Goal: Check status: Check status

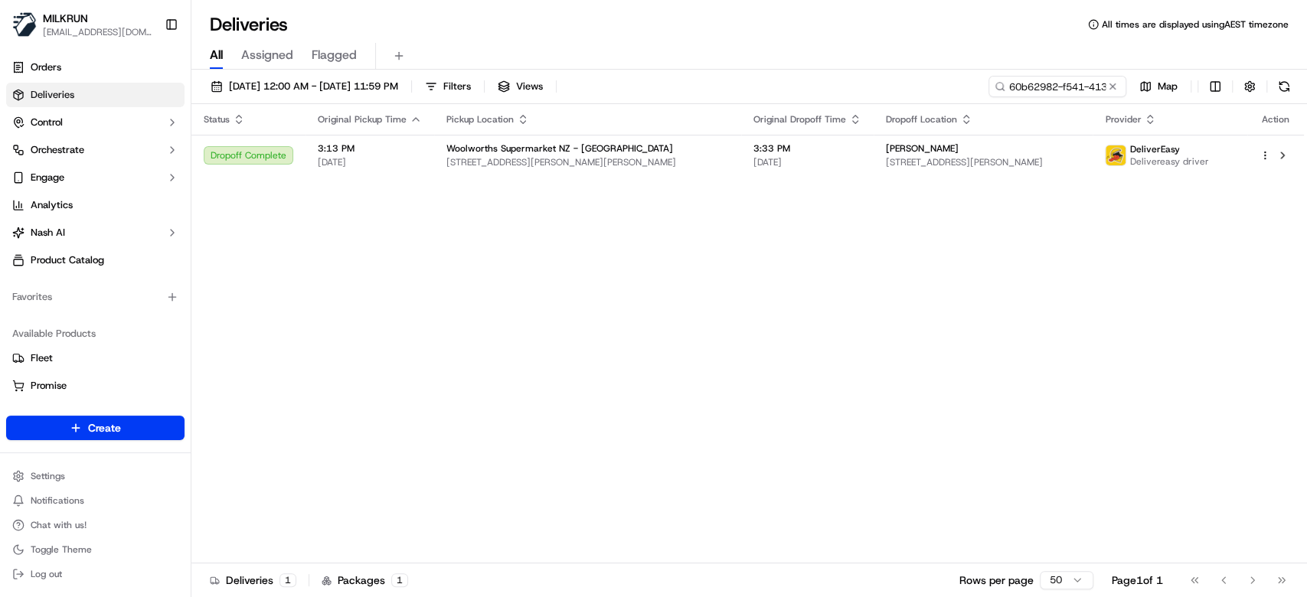
drag, startPoint x: 573, startPoint y: 295, endPoint x: 631, endPoint y: 201, distance: 111.7
click at [1120, 87] on input "60b62982-f541-4139-a422-402b70265599" at bounding box center [1034, 86] width 184 height 21
click at [1114, 86] on button at bounding box center [1111, 86] width 15 height 15
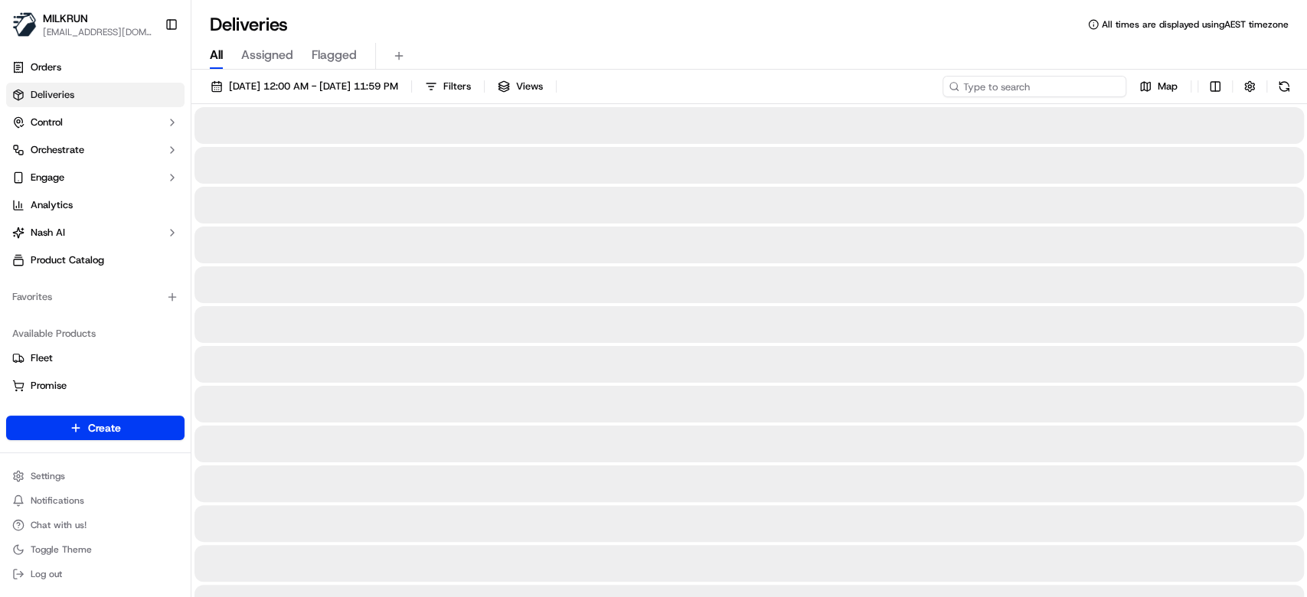
click at [1059, 94] on input at bounding box center [1034, 86] width 184 height 21
paste input "e3a32b4d-4aa0-4bf9-8613-ad4e3940891f"
type input "e3a32b4d-4aa0-4bf9-8613-ad4e3940891f"
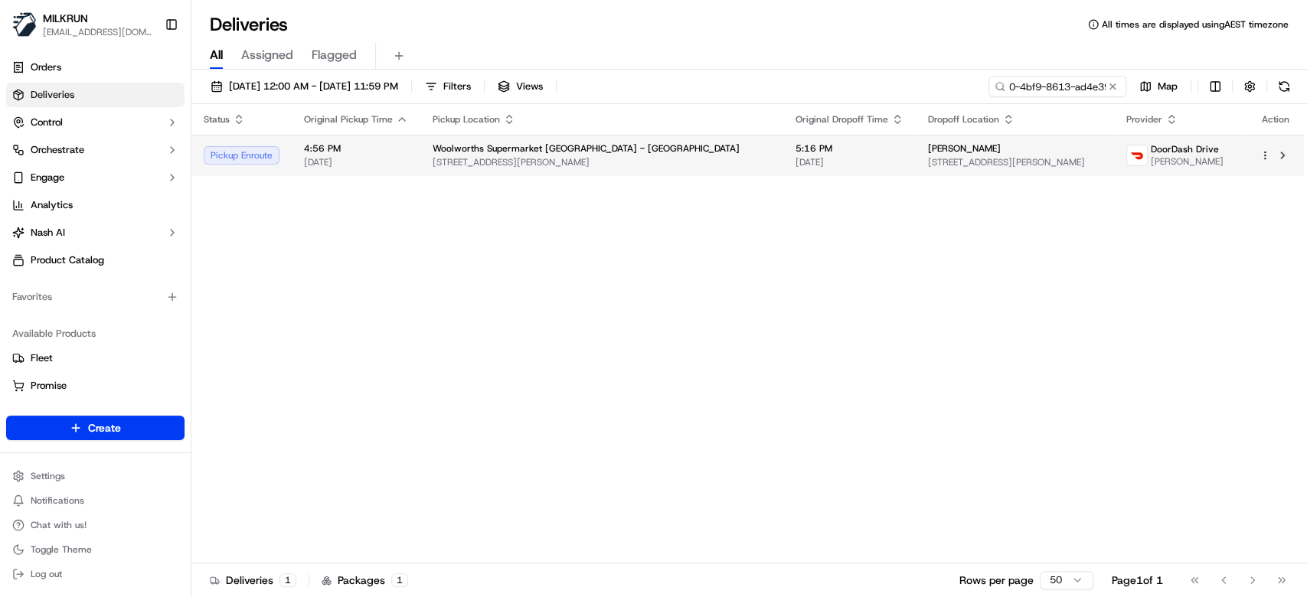
click at [643, 156] on span "3A Whitford Brown Ave, Porirua, Wellington 5024, NZ" at bounding box center [601, 162] width 338 height 12
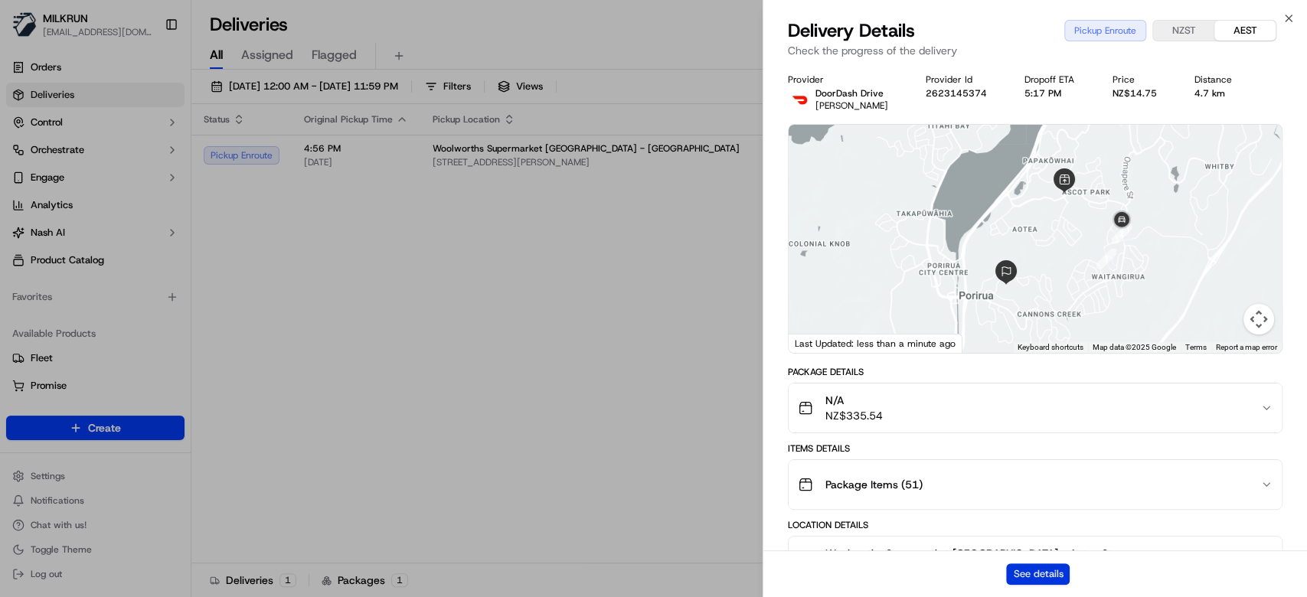
click at [1039, 579] on button "See details" at bounding box center [1038, 573] width 64 height 21
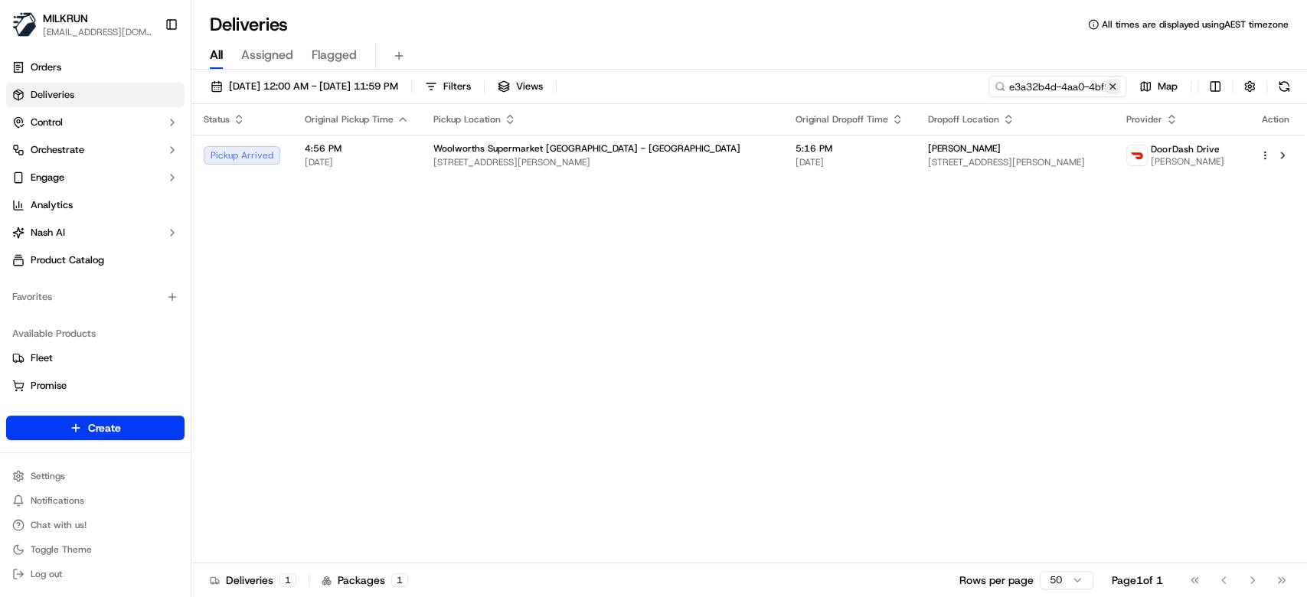
click at [1118, 89] on button at bounding box center [1111, 86] width 15 height 15
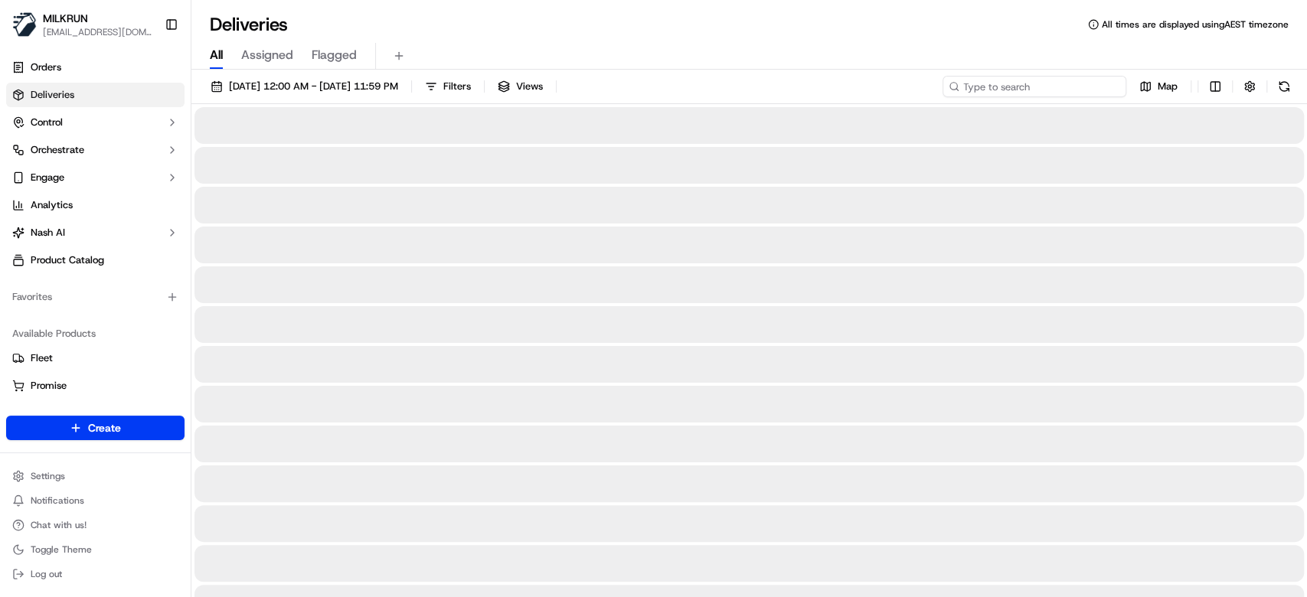
click at [1044, 91] on input at bounding box center [1034, 86] width 184 height 21
paste input "b38cdba8-7a0a-4aaf-a56b-581ea2f2f08b"
type input "b38cdba8-7a0a-4aaf-a56b-581ea2f2f08b"
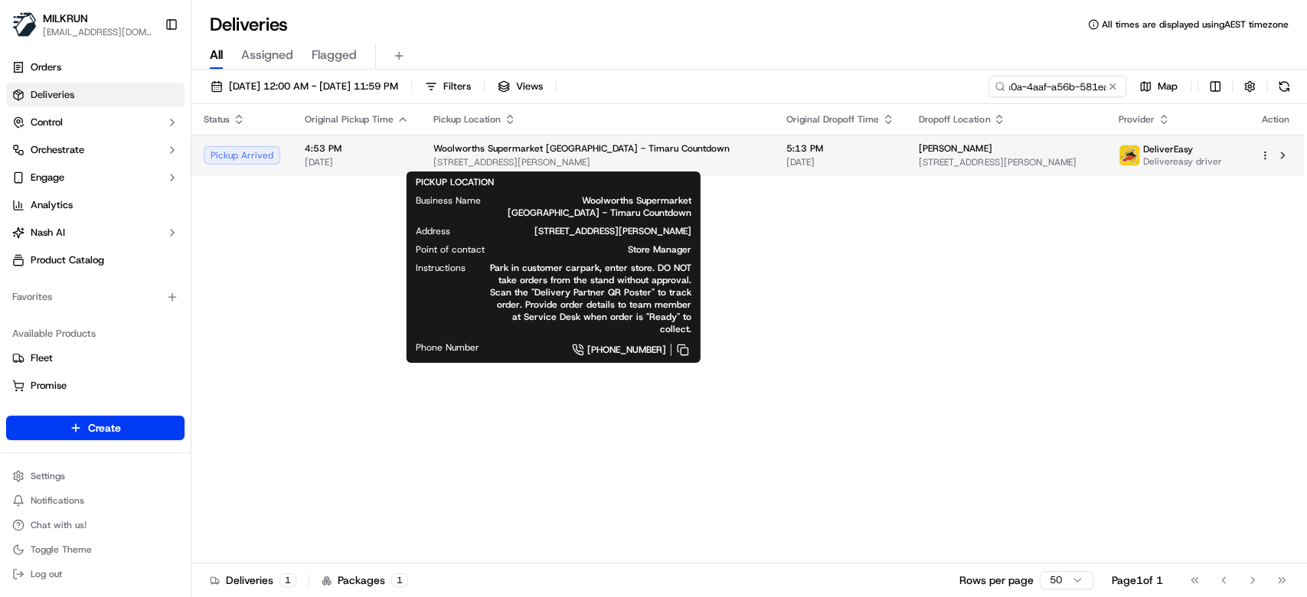
click at [664, 154] on div "Woolworths Supermarket NZ - Timaru Countdown" at bounding box center [597, 148] width 328 height 12
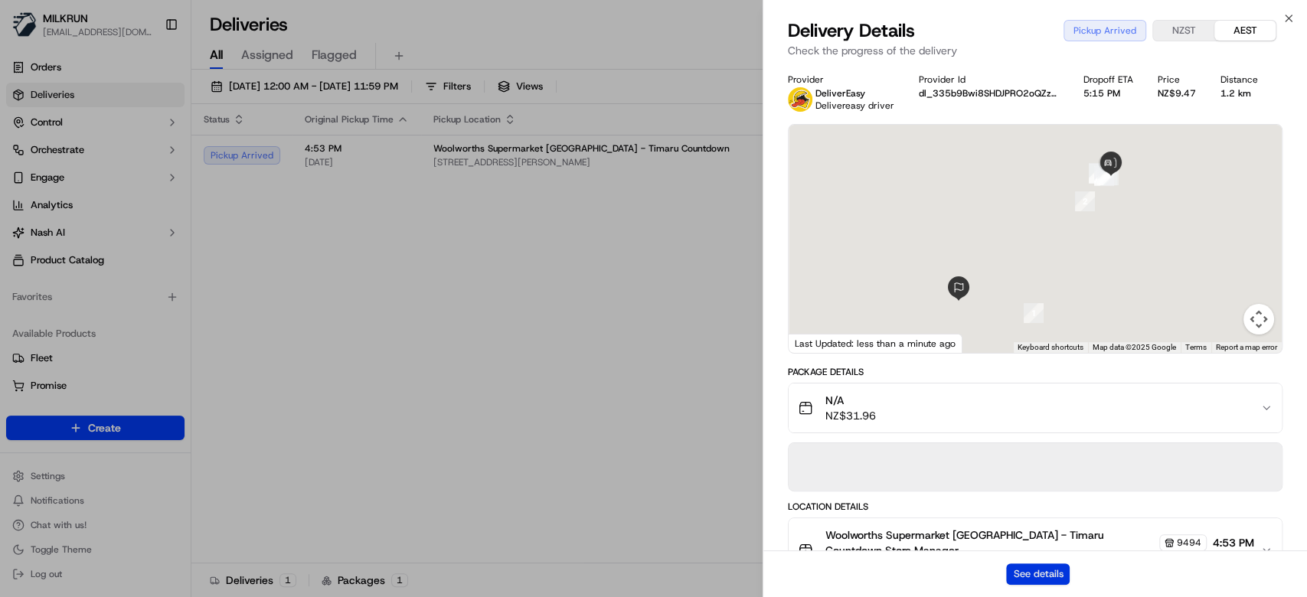
click at [1048, 573] on button "See details" at bounding box center [1038, 573] width 64 height 21
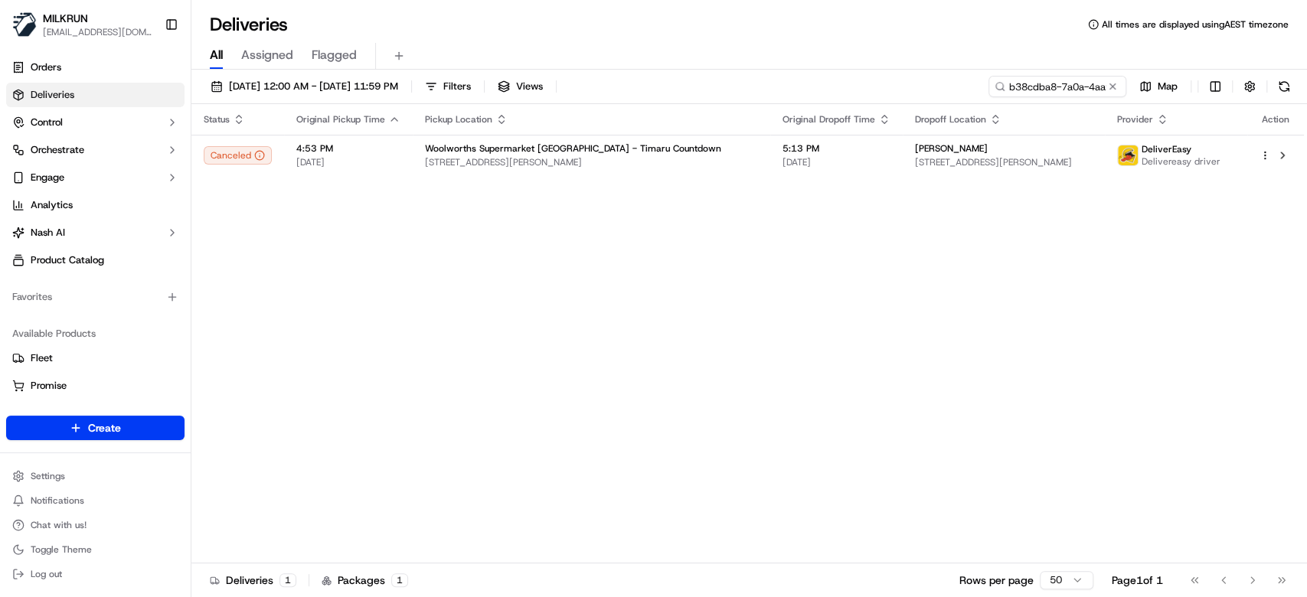
drag, startPoint x: 641, startPoint y: 359, endPoint x: 949, endPoint y: 101, distance: 401.5
drag, startPoint x: 1113, startPoint y: 85, endPoint x: 1072, endPoint y: 84, distance: 40.6
click at [1107, 84] on button at bounding box center [1111, 86] width 15 height 15
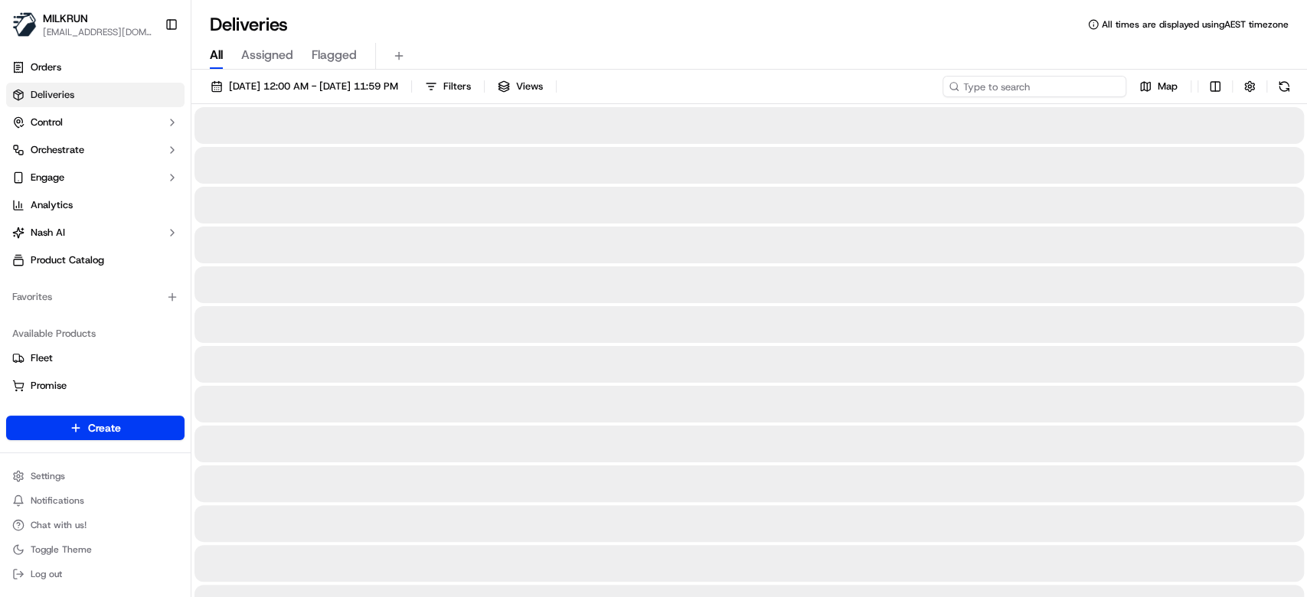
click at [1072, 84] on input at bounding box center [1034, 86] width 184 height 21
paste input "d75bccc5-110b-4ff4-9d98-fd26222bdf4d"
type input "d75bccc5-110b-4ff4-9d98-fd26222bdf4d"
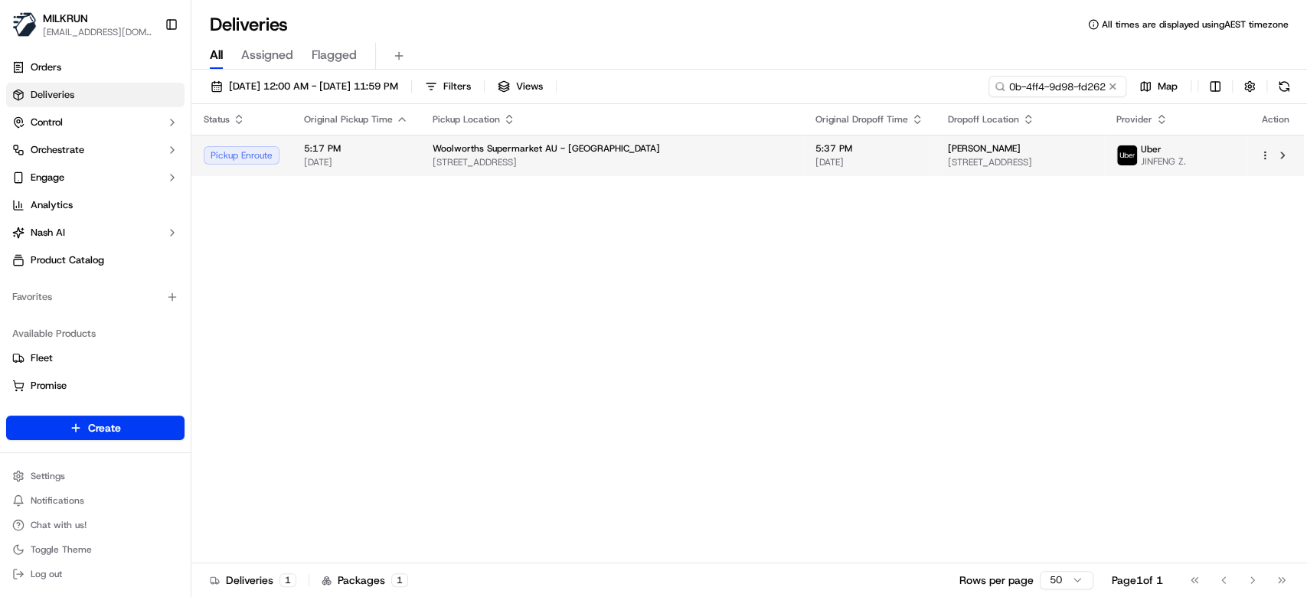
click at [810, 172] on td "5:37 PM 23/09/2025" at bounding box center [869, 155] width 132 height 41
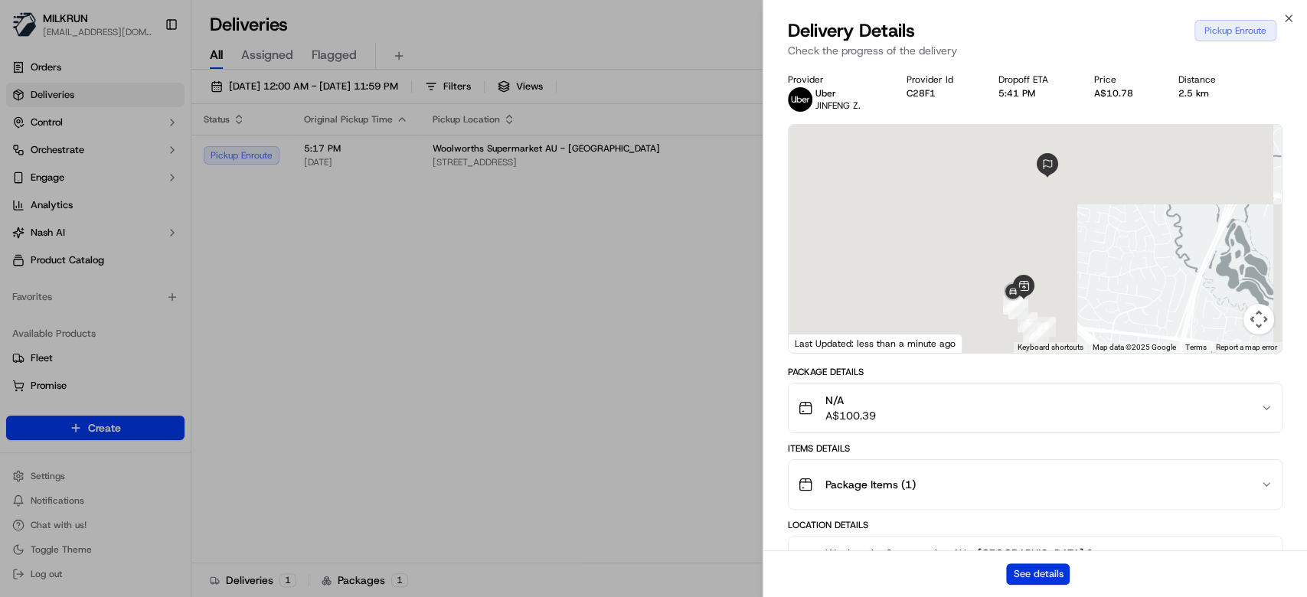
click at [1036, 574] on button "See details" at bounding box center [1038, 573] width 64 height 21
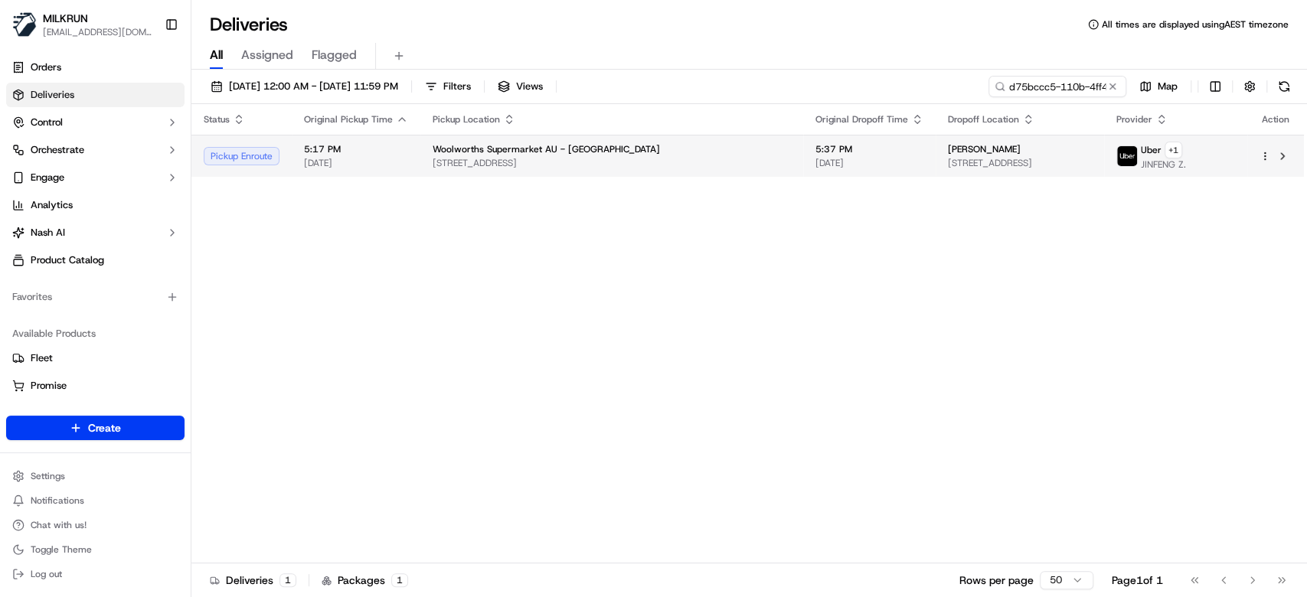
click at [948, 154] on span "Melissa Jesurajah" at bounding box center [984, 149] width 73 height 12
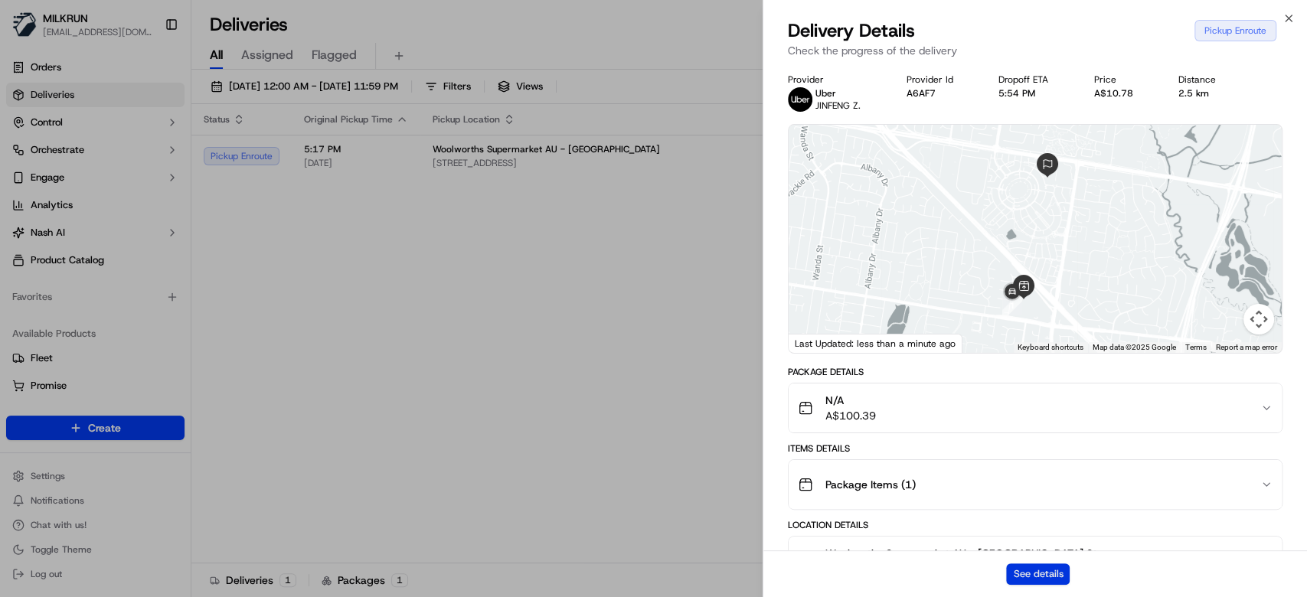
click at [1057, 581] on button "See details" at bounding box center [1038, 573] width 64 height 21
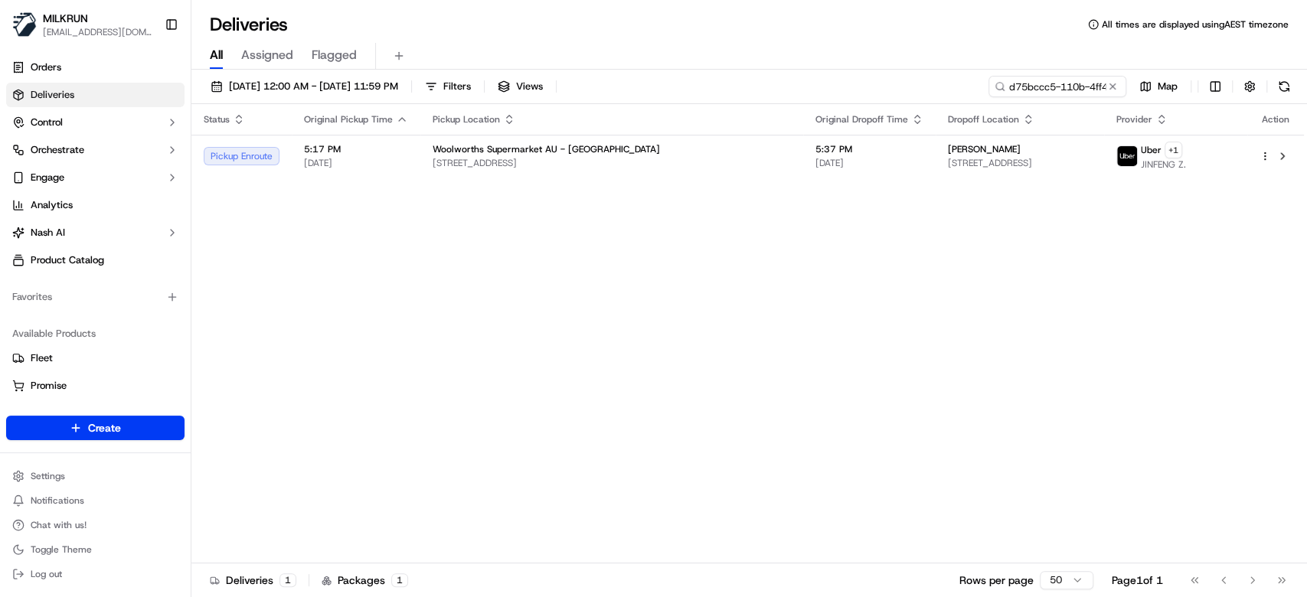
drag, startPoint x: 681, startPoint y: 401, endPoint x: 706, endPoint y: 83, distance: 318.6
drag, startPoint x: 1111, startPoint y: 87, endPoint x: 1101, endPoint y: 87, distance: 10.7
click at [1109, 87] on button at bounding box center [1111, 86] width 15 height 15
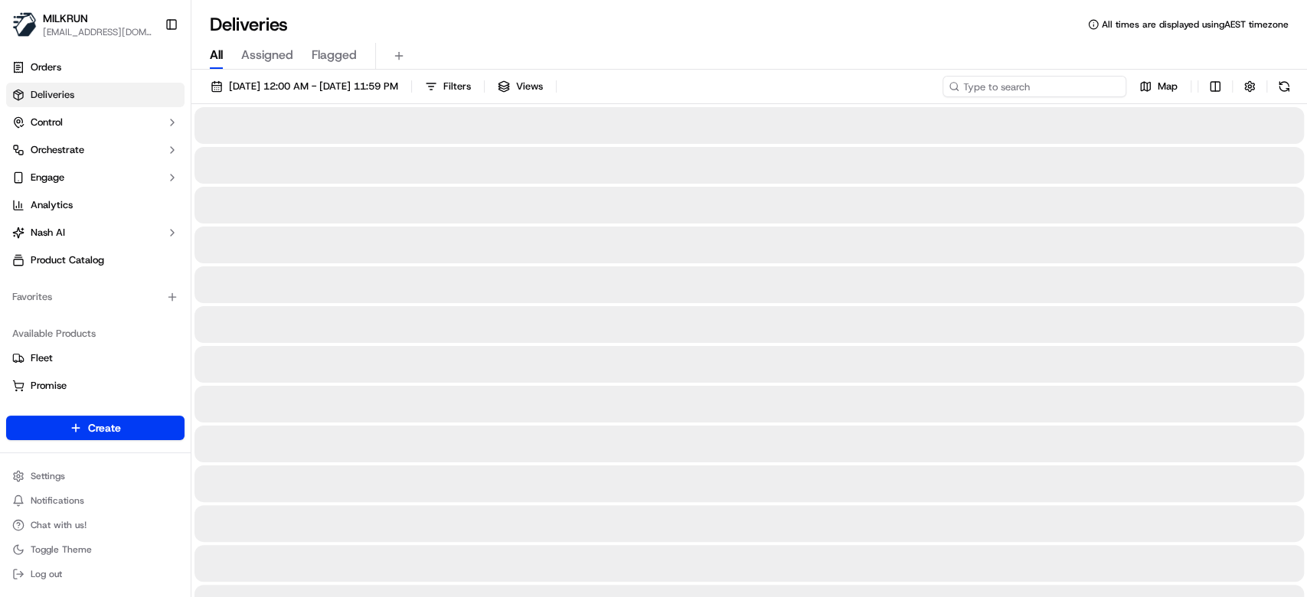
click at [1043, 89] on input at bounding box center [1034, 86] width 184 height 21
paste input "769acb5b-257c-4c07-b0e8-f1330f14a8de"
type input "769acb5b-257c-4c07-b0e8-f1330f14a8de"
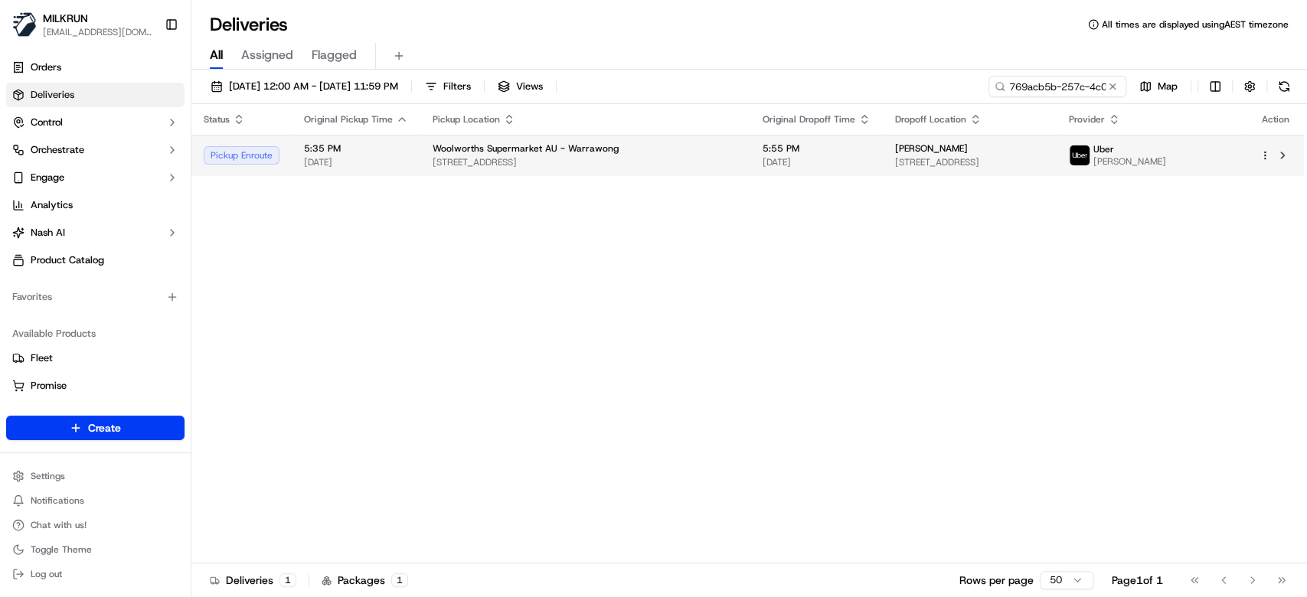
click at [651, 135] on td "Woolworths Supermarket AU - Warrawong Cowper Street and King St, Warrawong, NSW…" at bounding box center [585, 155] width 330 height 41
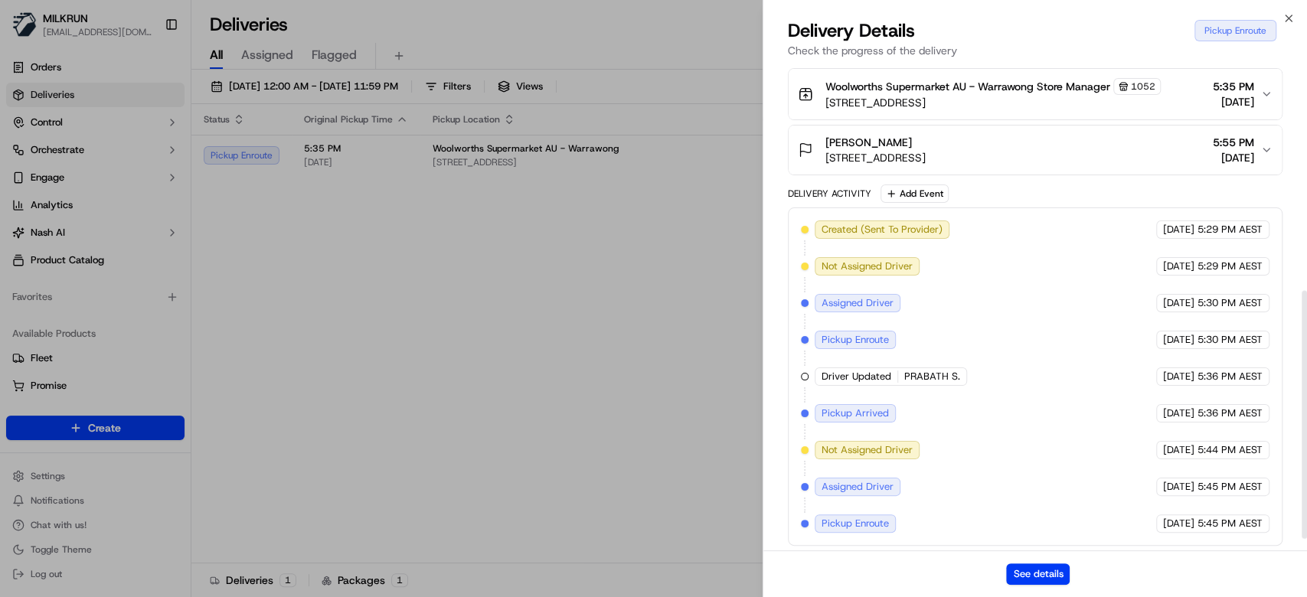
scroll to position [468, 0]
click at [1042, 574] on button "See details" at bounding box center [1038, 573] width 64 height 21
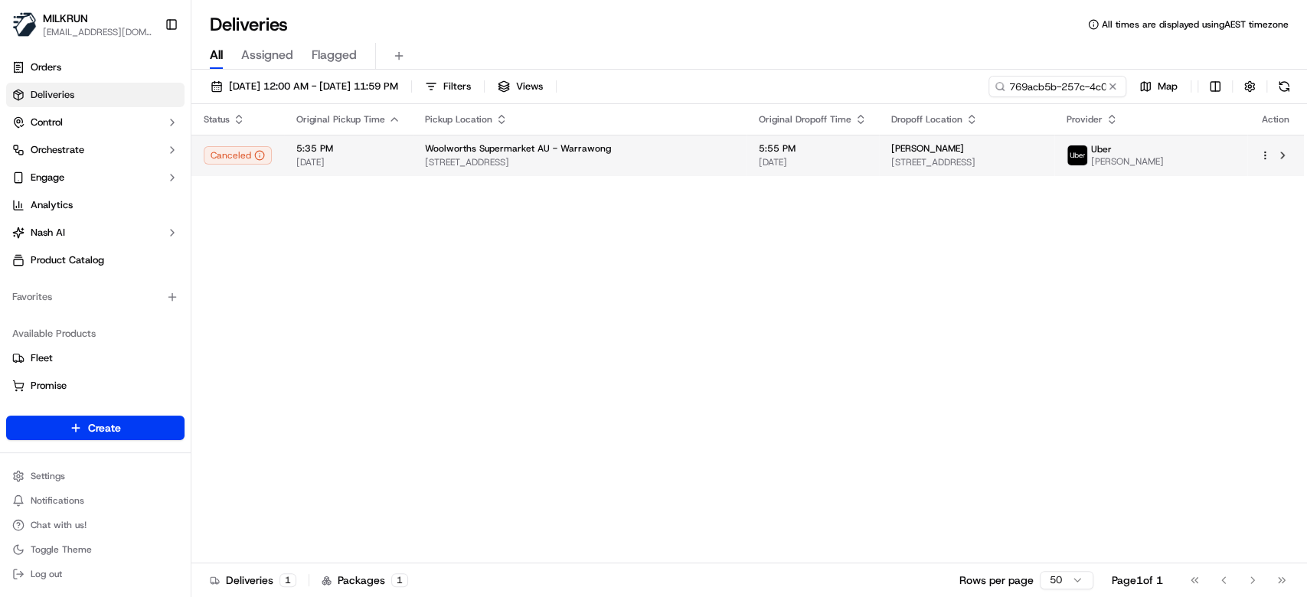
drag, startPoint x: 617, startPoint y: 334, endPoint x: 664, endPoint y: 162, distance: 177.7
click at [666, 163] on span "Cowper Street and King St, Warrawong, NSW 2502, AU" at bounding box center [579, 162] width 309 height 12
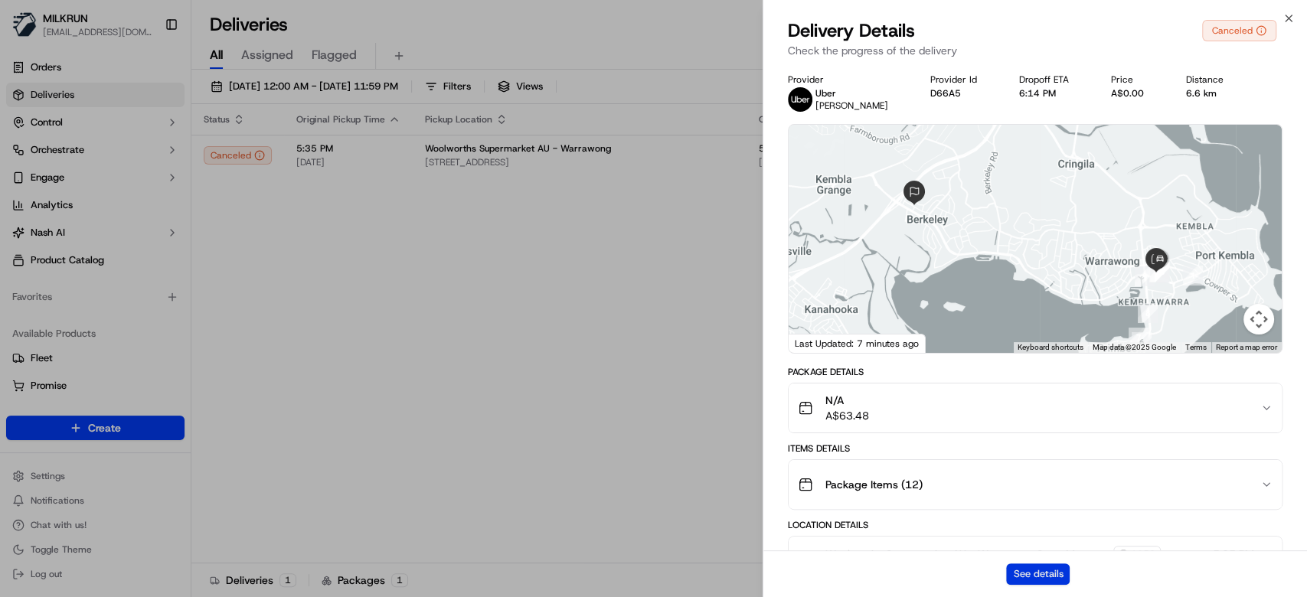
click at [1047, 565] on button "See details" at bounding box center [1038, 573] width 64 height 21
click at [1043, 577] on button "See details" at bounding box center [1038, 573] width 64 height 21
drag, startPoint x: 621, startPoint y: 432, endPoint x: 745, endPoint y: 5, distance: 444.7
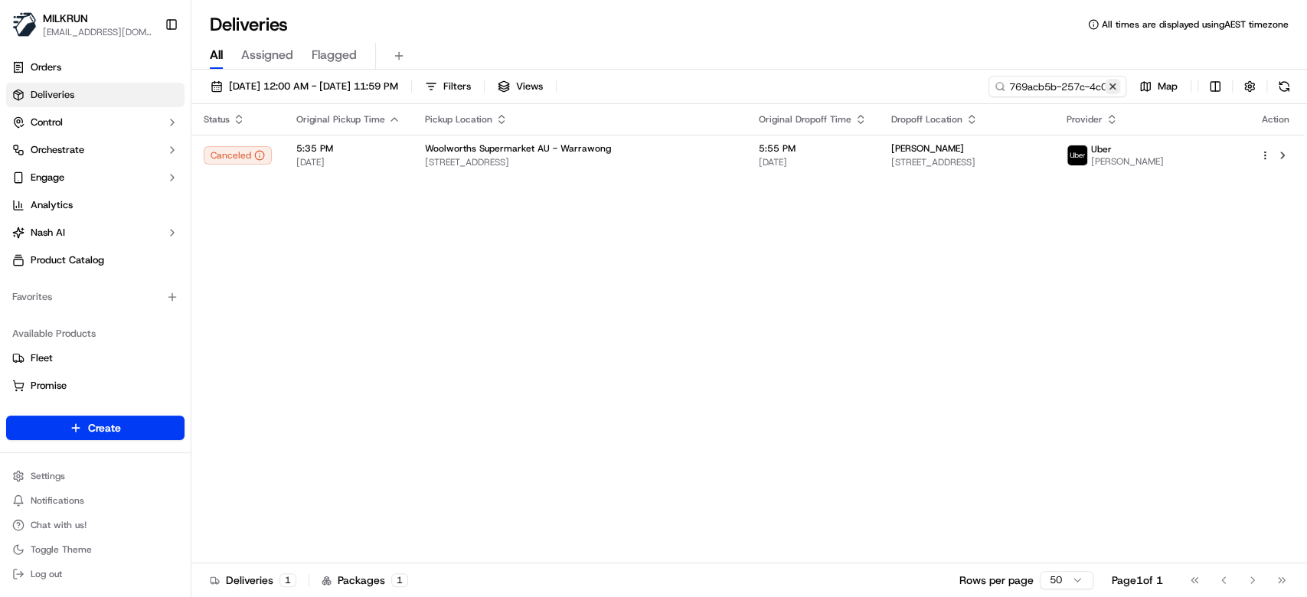
drag, startPoint x: 1111, startPoint y: 83, endPoint x: 1068, endPoint y: 84, distance: 43.6
click at [1109, 83] on button at bounding box center [1111, 86] width 15 height 15
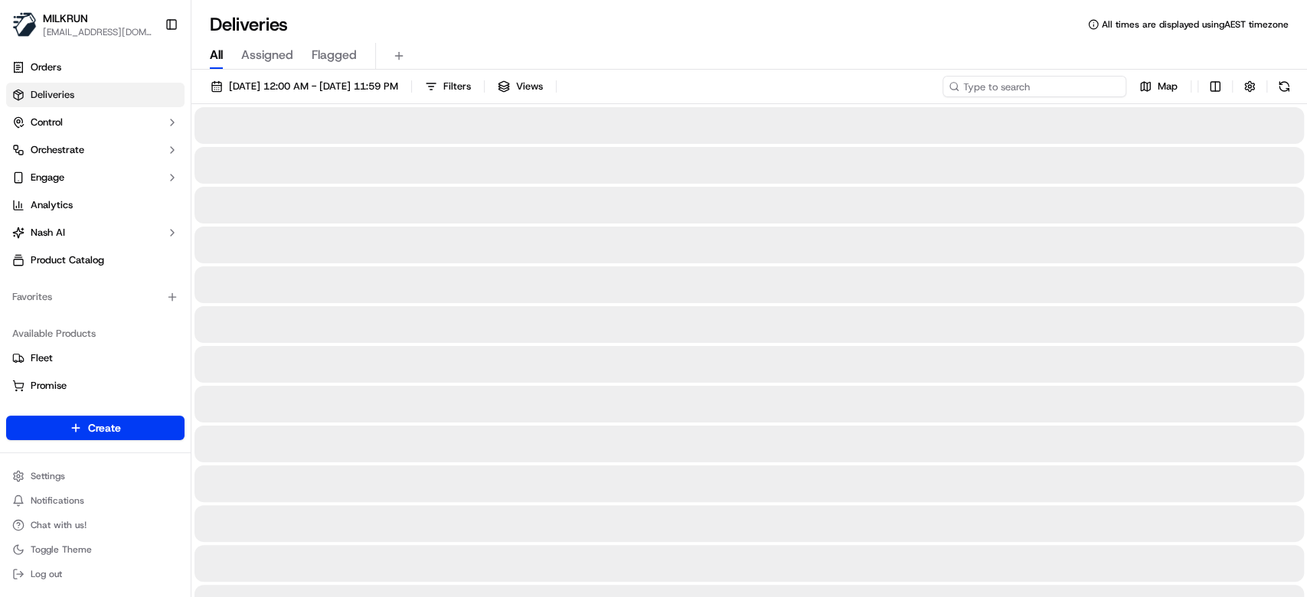
click at [1068, 84] on input at bounding box center [1034, 86] width 184 height 21
paste input "5ad288b8-dfc0-4ac2-9efb-c259d3ac49a2"
type input "5ad288b8-dfc0-4ac2-9efb-c259d3ac49a2"
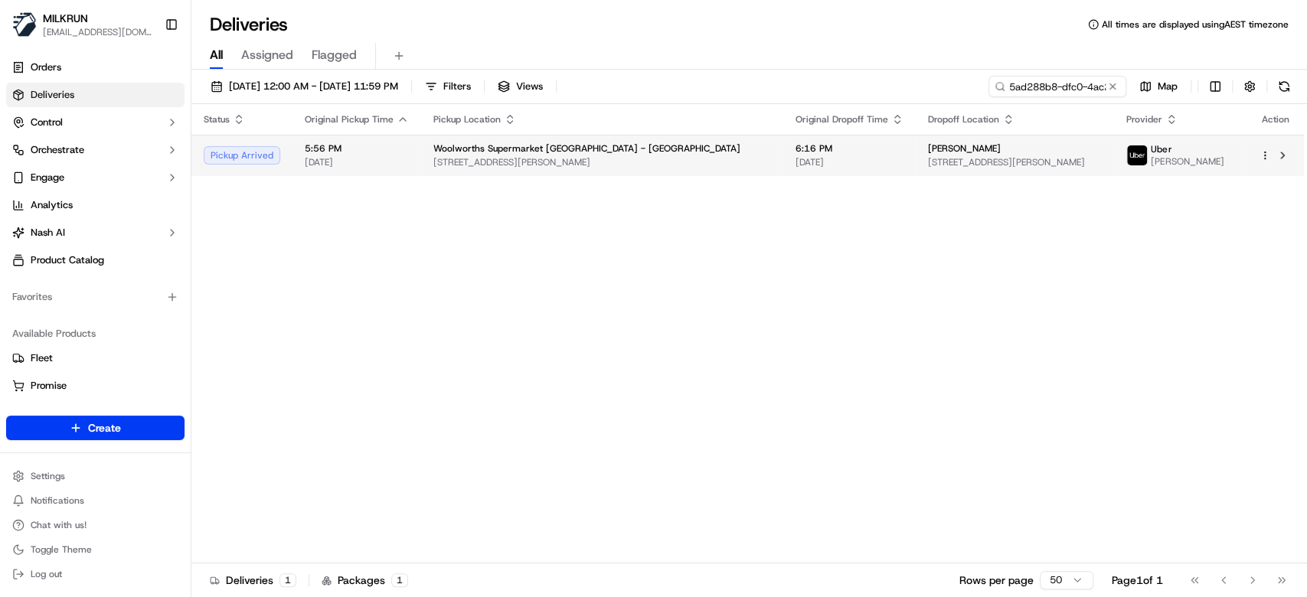
click at [915, 139] on td "Nancy Yates 57 Bradwell Crescent, Halswell, Canterbury Region 8025, NZ" at bounding box center [1014, 155] width 198 height 41
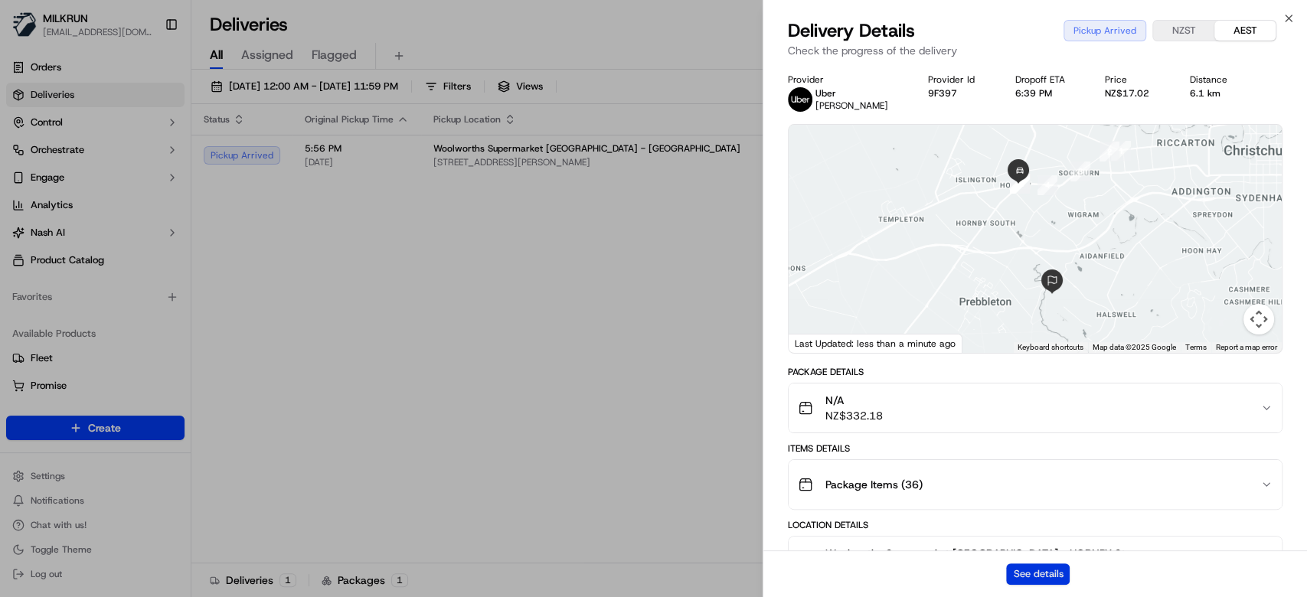
click at [1059, 576] on button "See details" at bounding box center [1038, 573] width 64 height 21
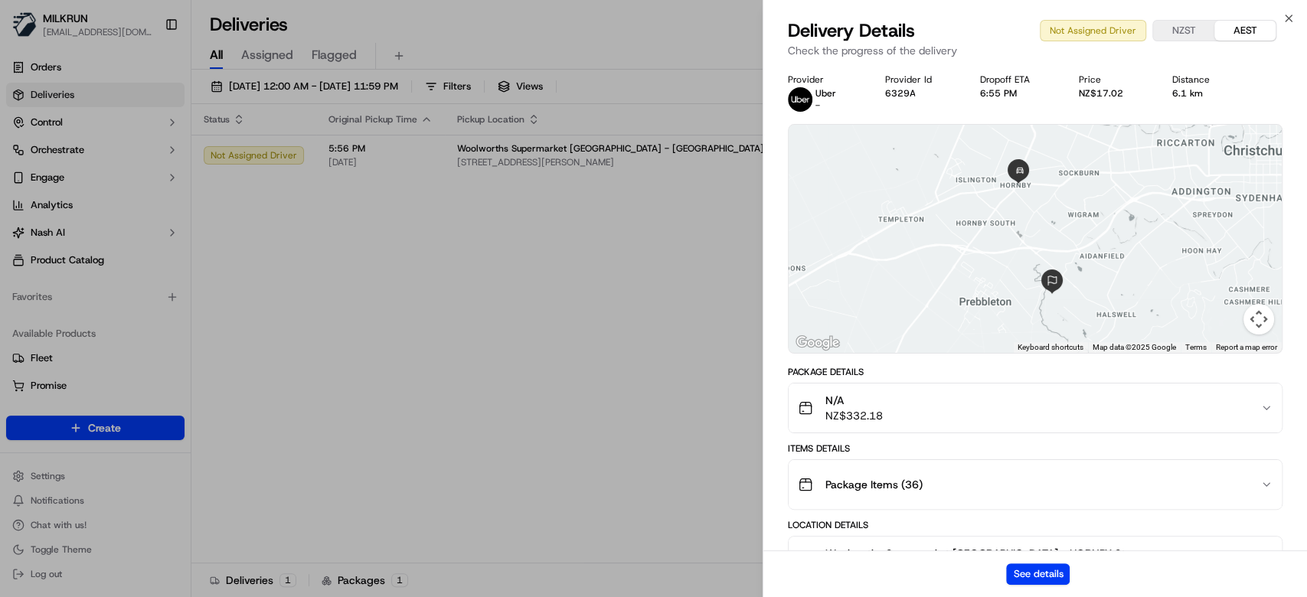
drag, startPoint x: 654, startPoint y: 248, endPoint x: 661, endPoint y: 241, distance: 9.7
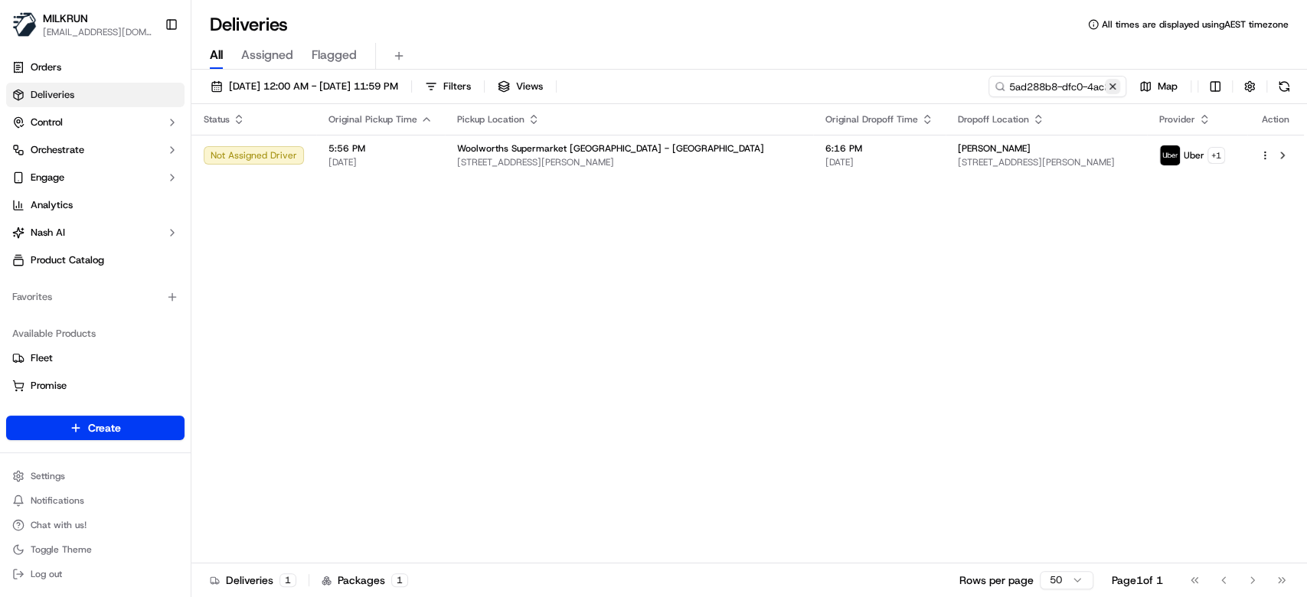
click at [1114, 83] on button at bounding box center [1111, 86] width 15 height 15
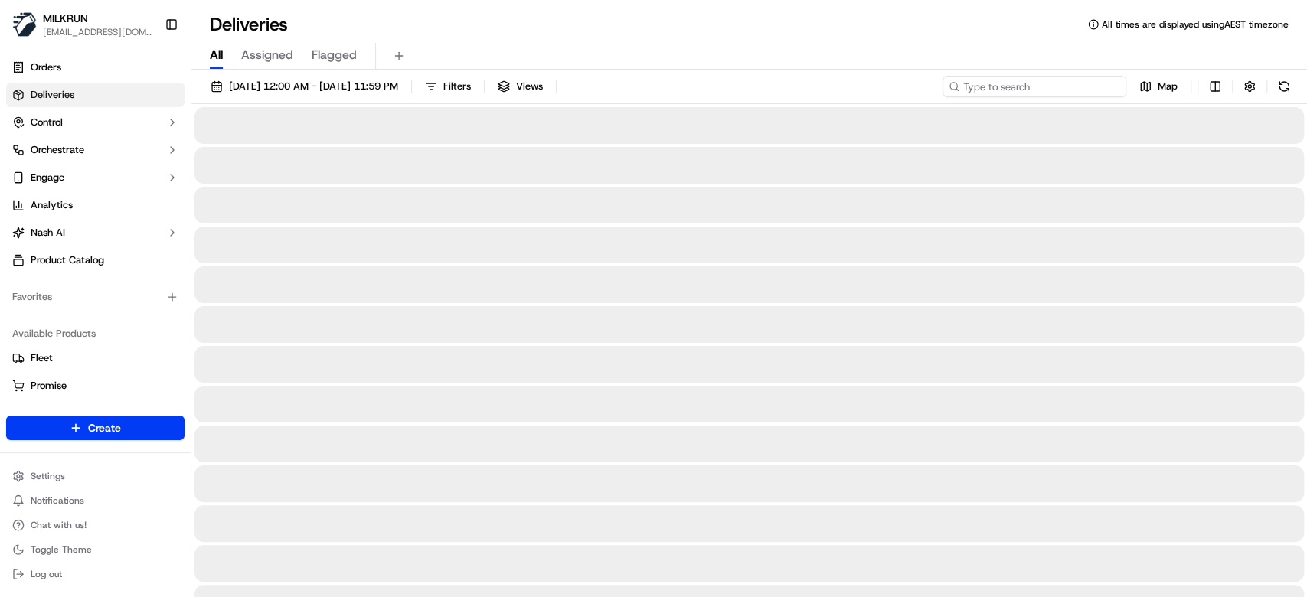
click at [1059, 84] on input at bounding box center [1034, 86] width 184 height 21
paste input "e3e52881-d30e-43b2-9fc5-8ac263bae5ce"
type input "e3e52881-d30e-43b2-9fc5-8ac263bae5ce"
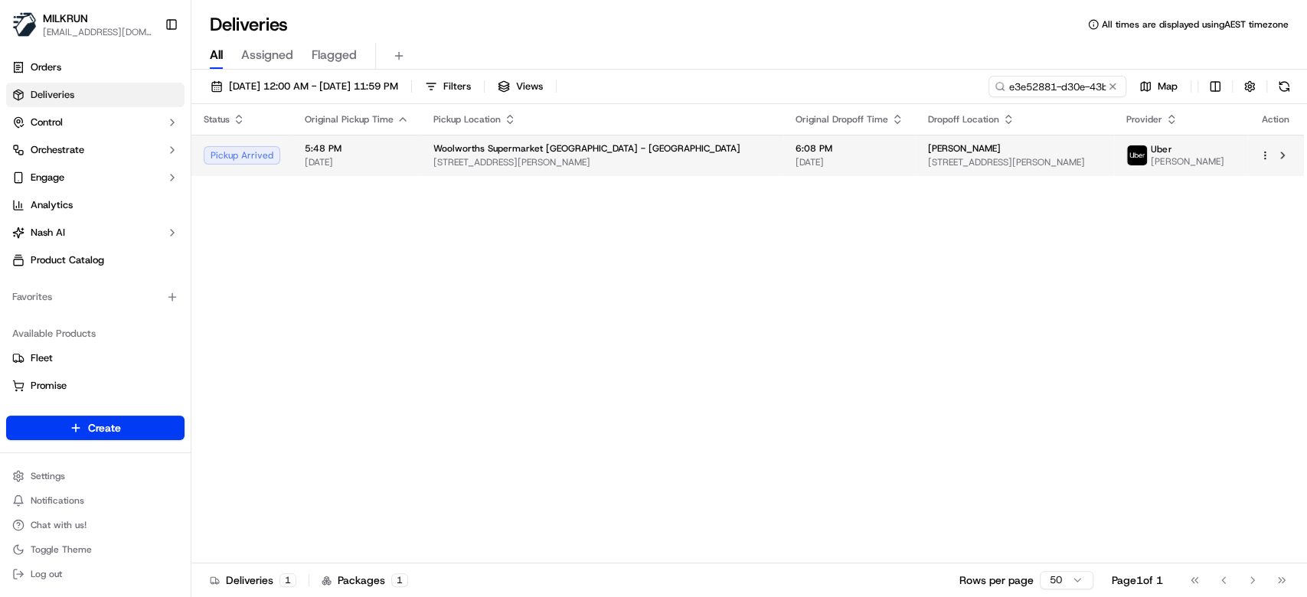
click at [584, 156] on span "[STREET_ADDRESS][PERSON_NAME]" at bounding box center [602, 162] width 338 height 12
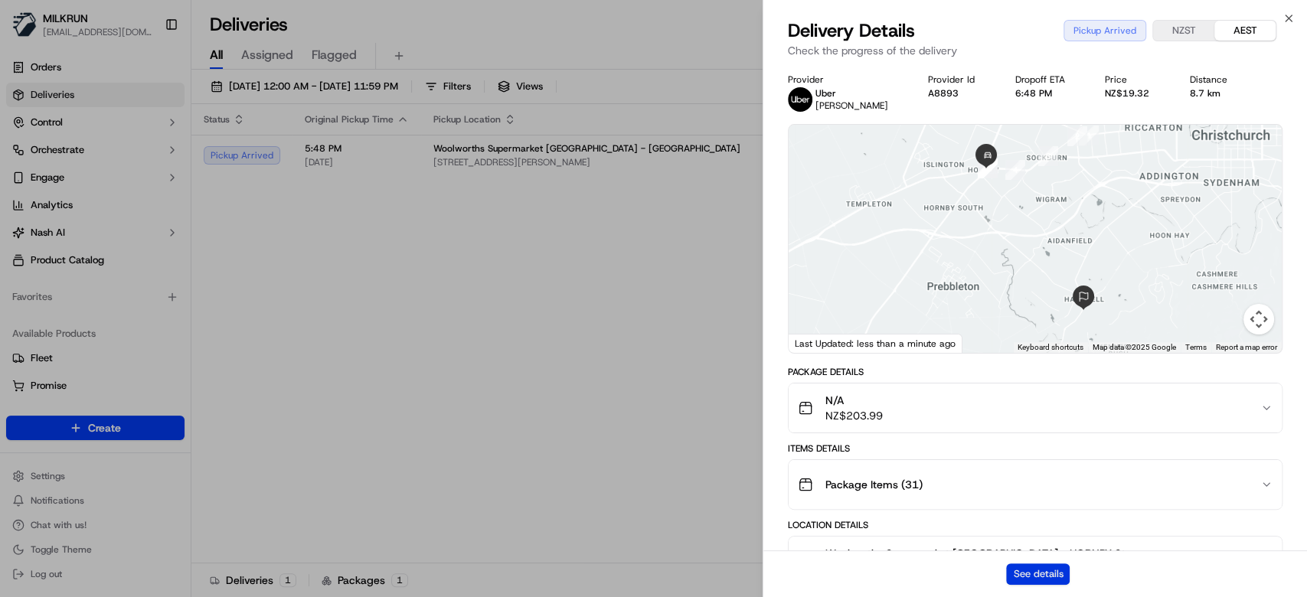
click at [1027, 568] on button "See details" at bounding box center [1038, 573] width 64 height 21
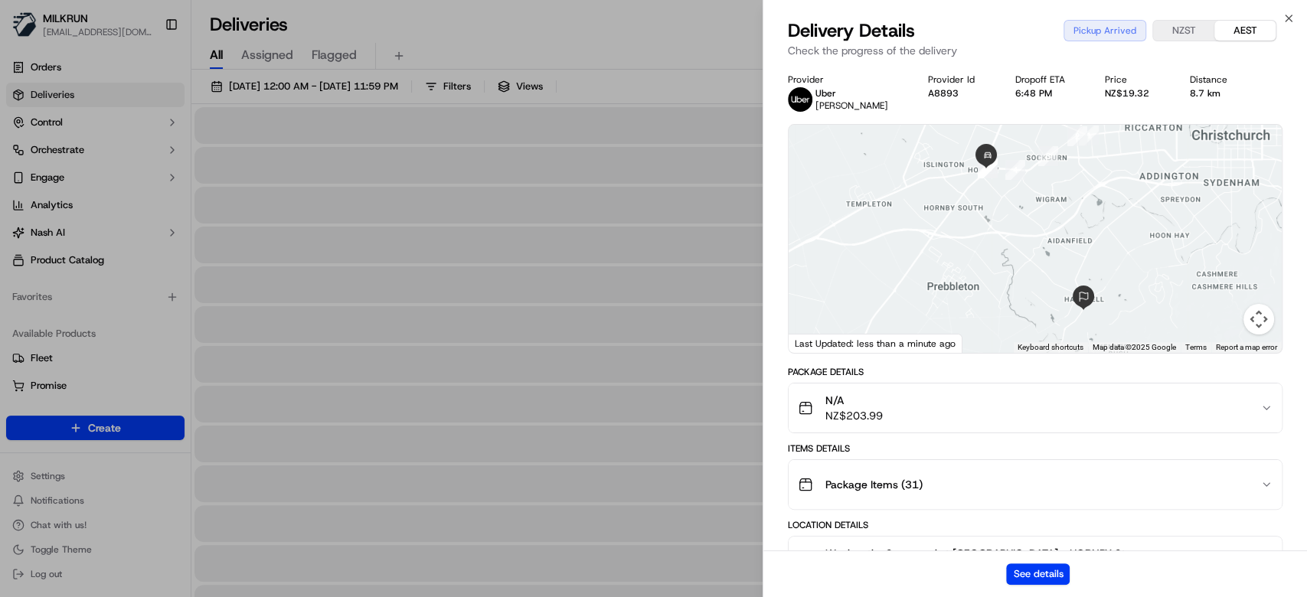
drag, startPoint x: 657, startPoint y: 364, endPoint x: 657, endPoint y: 356, distance: 7.7
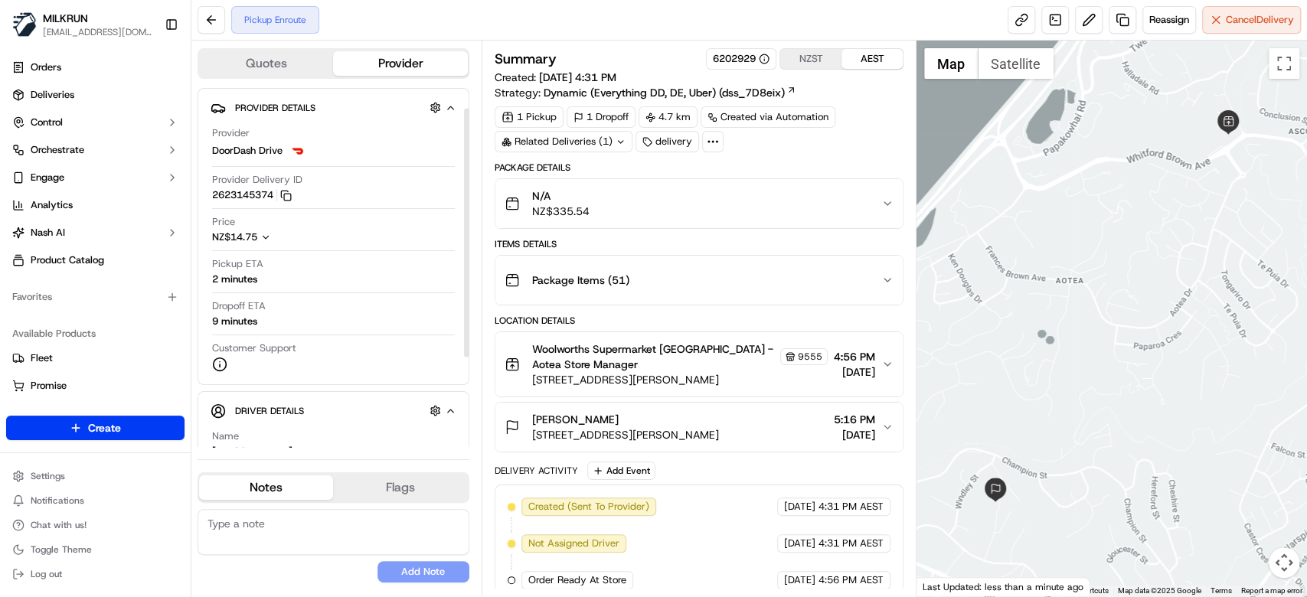
scroll to position [102, 0]
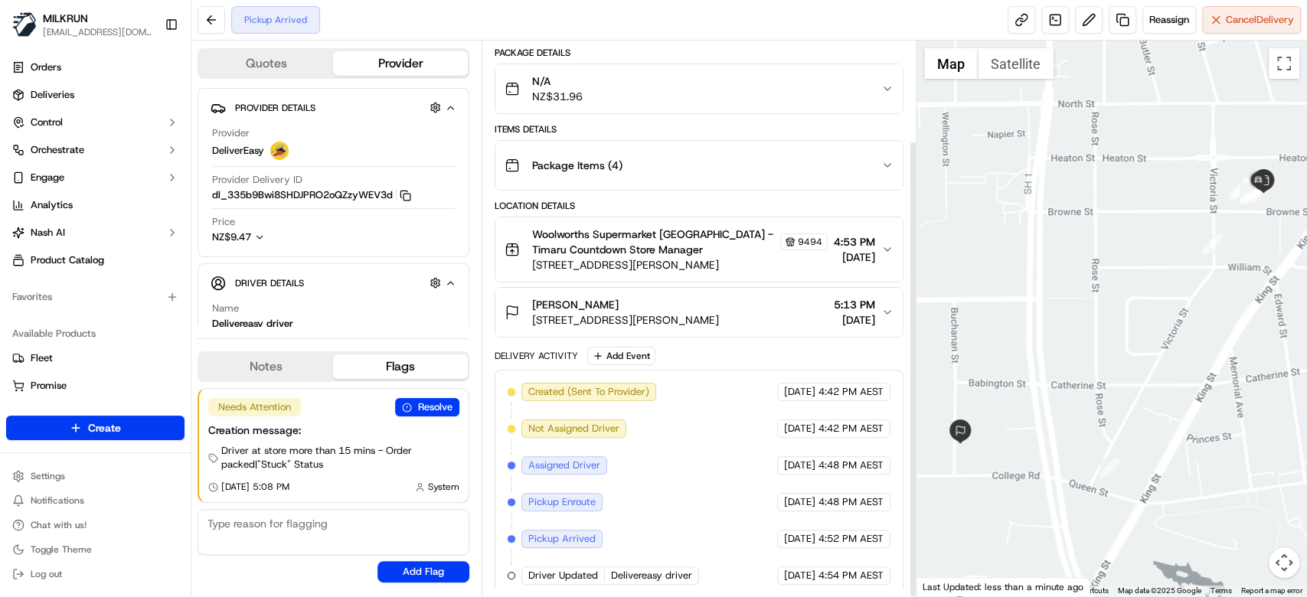
scroll to position [121, 0]
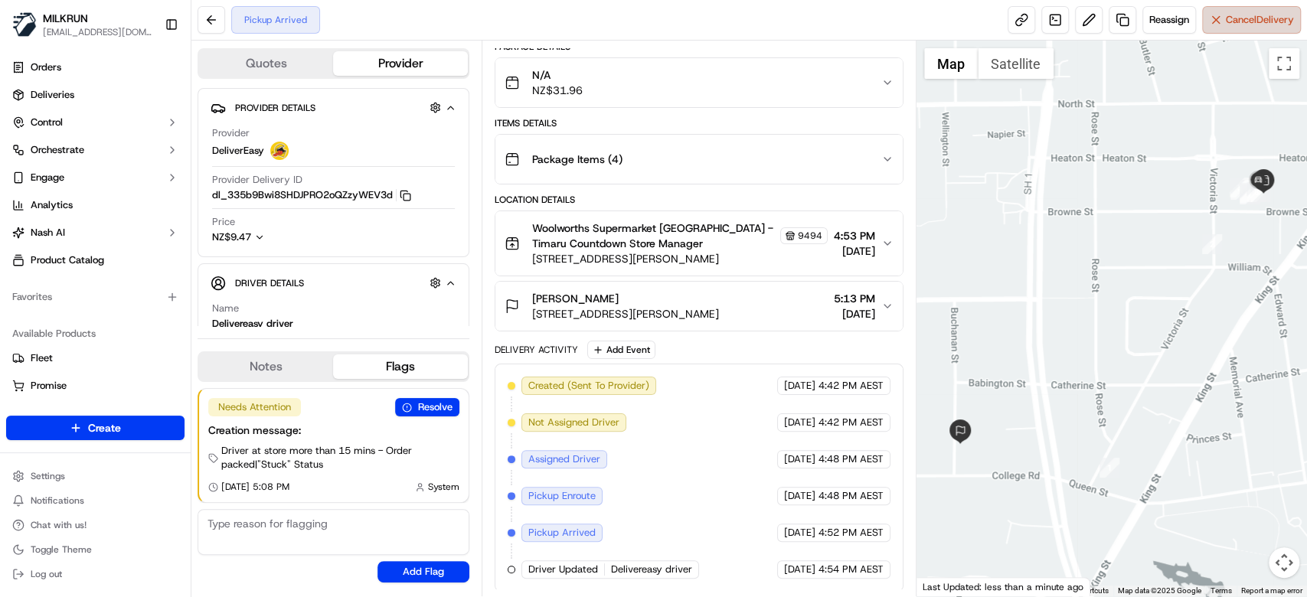
click at [1248, 24] on span "Cancel Delivery" at bounding box center [1259, 20] width 68 height 14
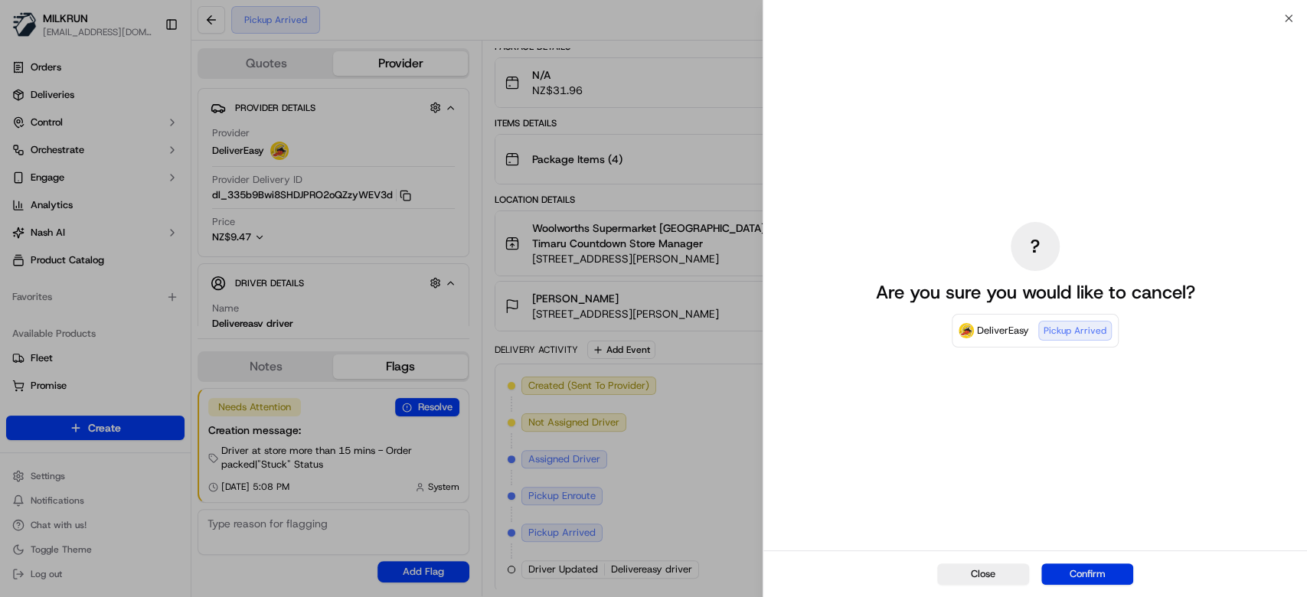
click at [1098, 568] on button "Confirm" at bounding box center [1087, 573] width 92 height 21
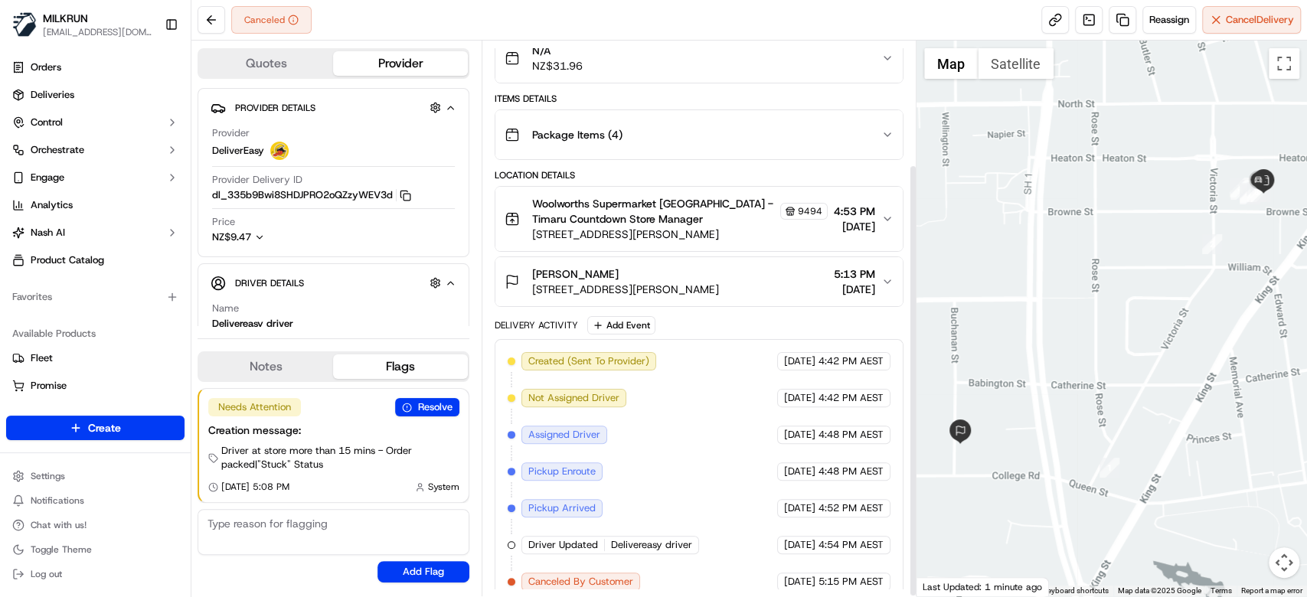
scroll to position [158, 0]
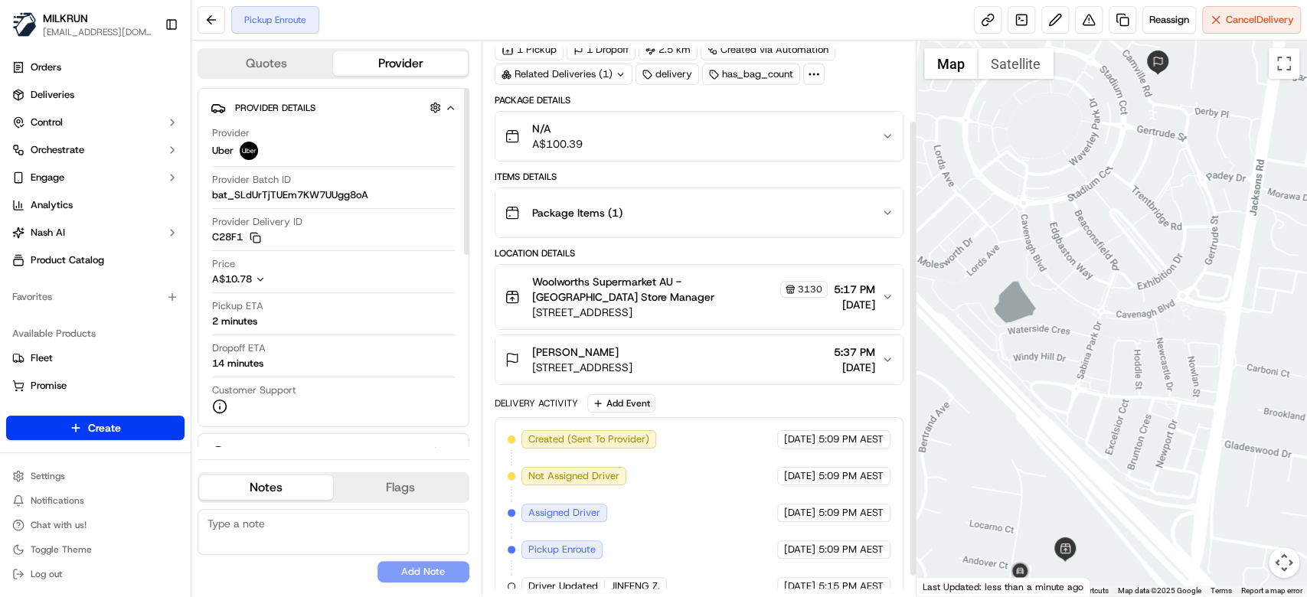
scroll to position [121, 0]
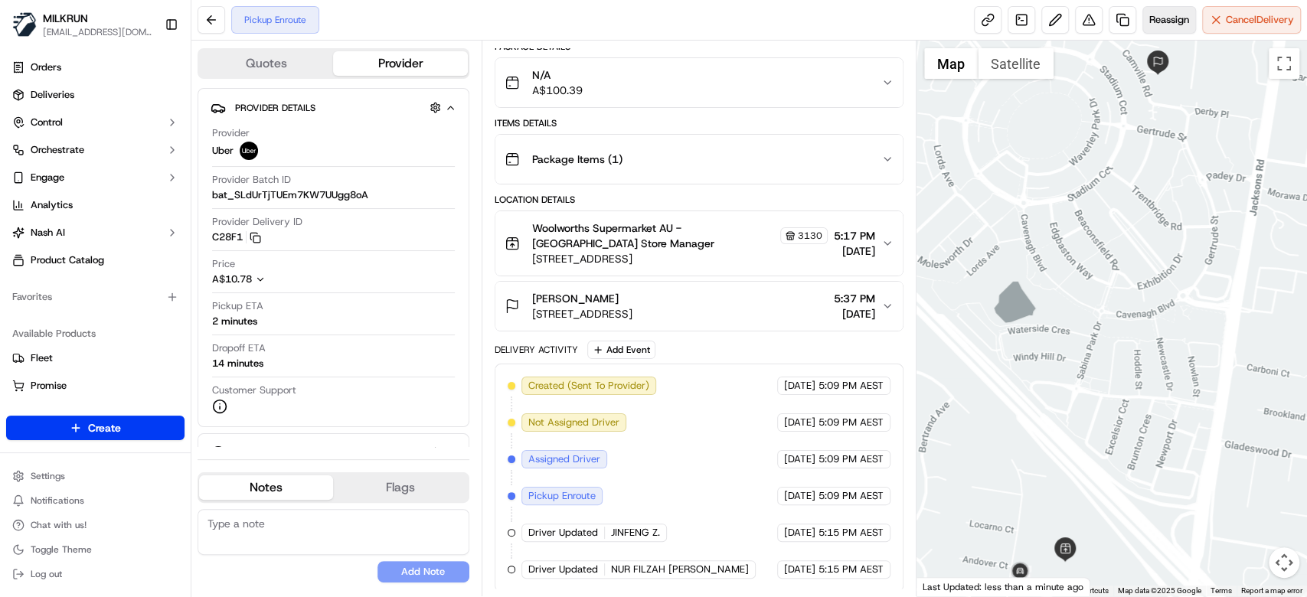
click at [1168, 26] on span "Reassign" at bounding box center [1169, 20] width 40 height 14
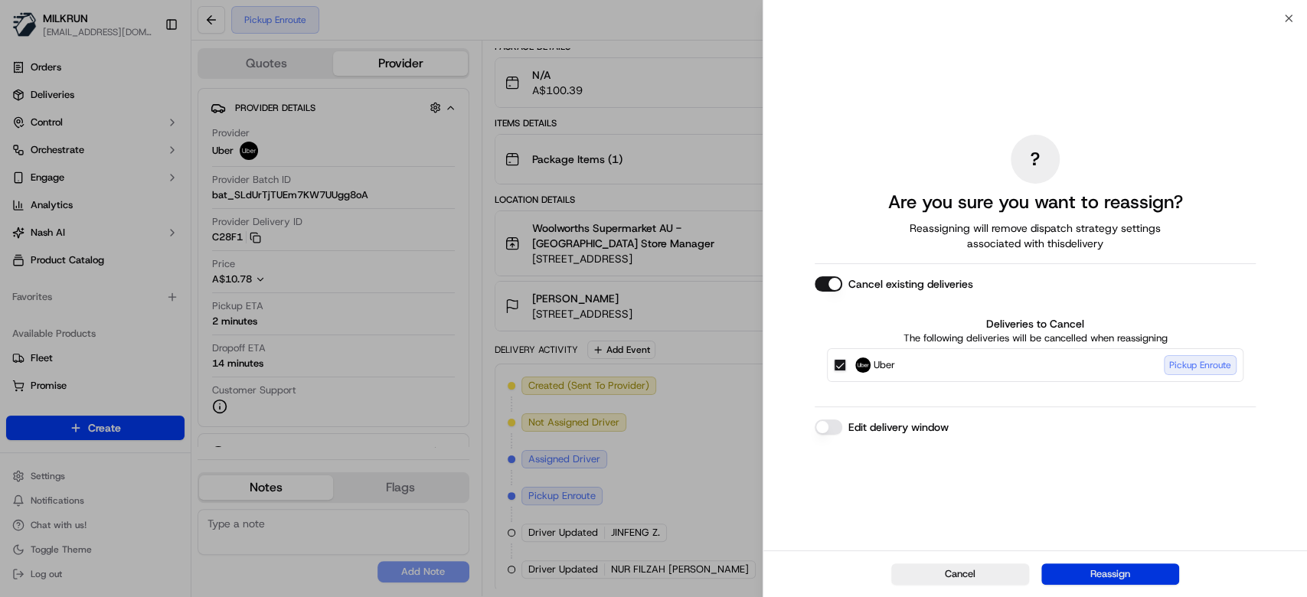
click at [1117, 565] on button "Reassign" at bounding box center [1110, 573] width 138 height 21
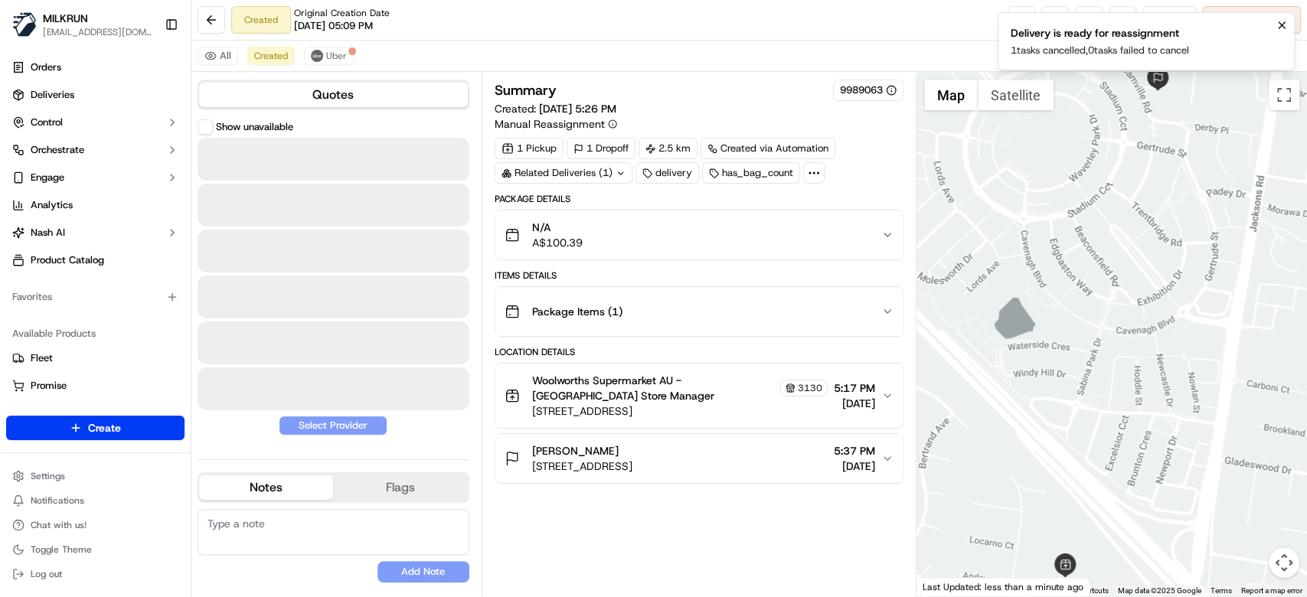
scroll to position [0, 0]
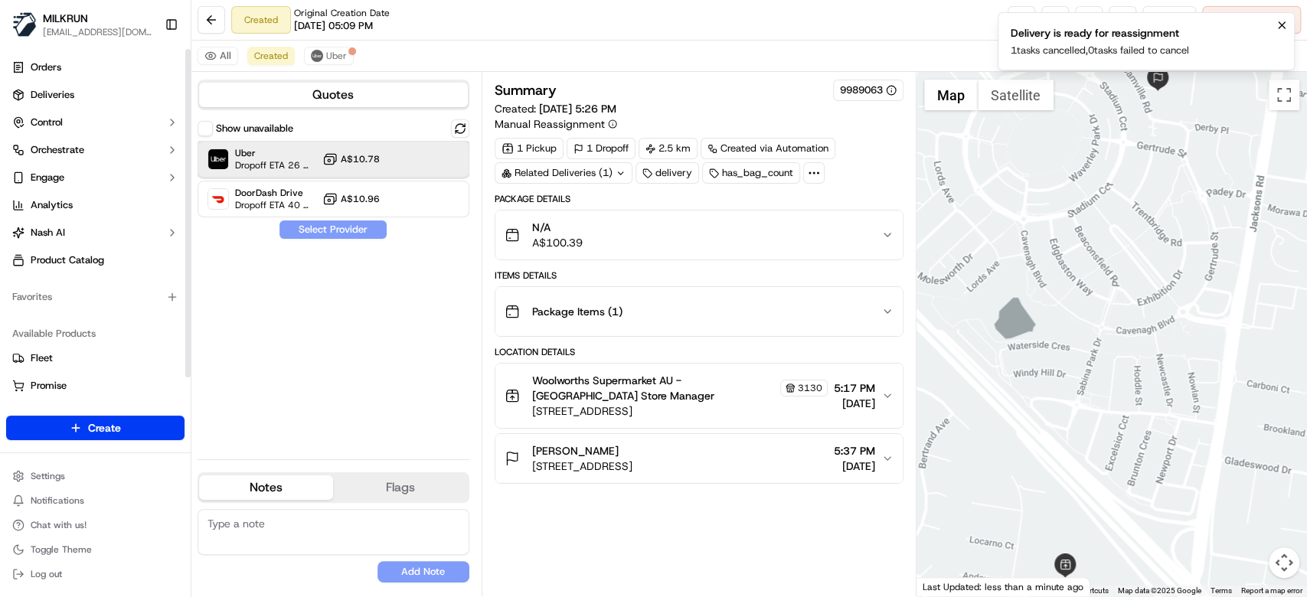
click at [289, 156] on span "Uber" at bounding box center [275, 153] width 81 height 12
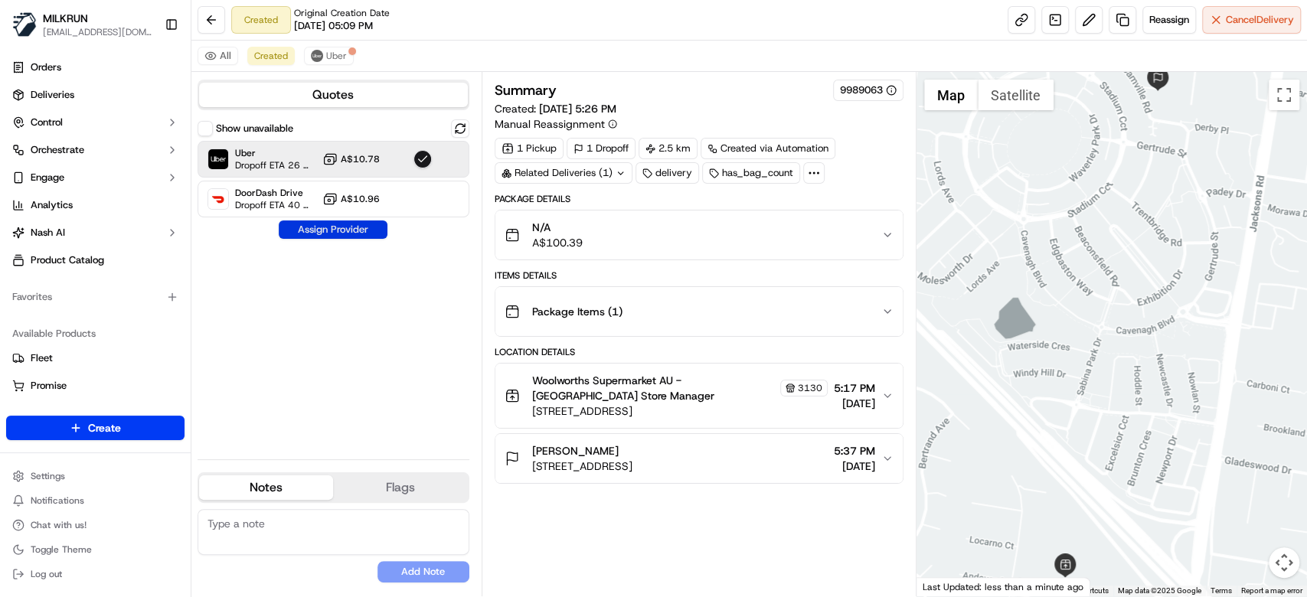
click at [316, 234] on button "Assign Provider" at bounding box center [333, 229] width 109 height 18
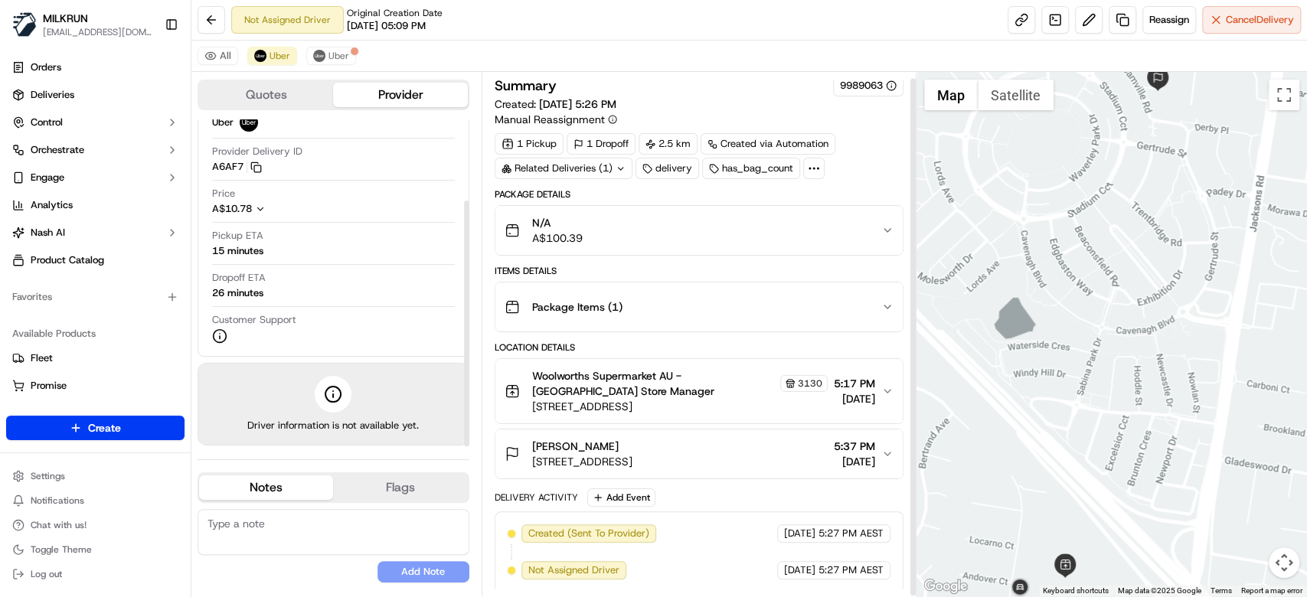
scroll to position [6, 0]
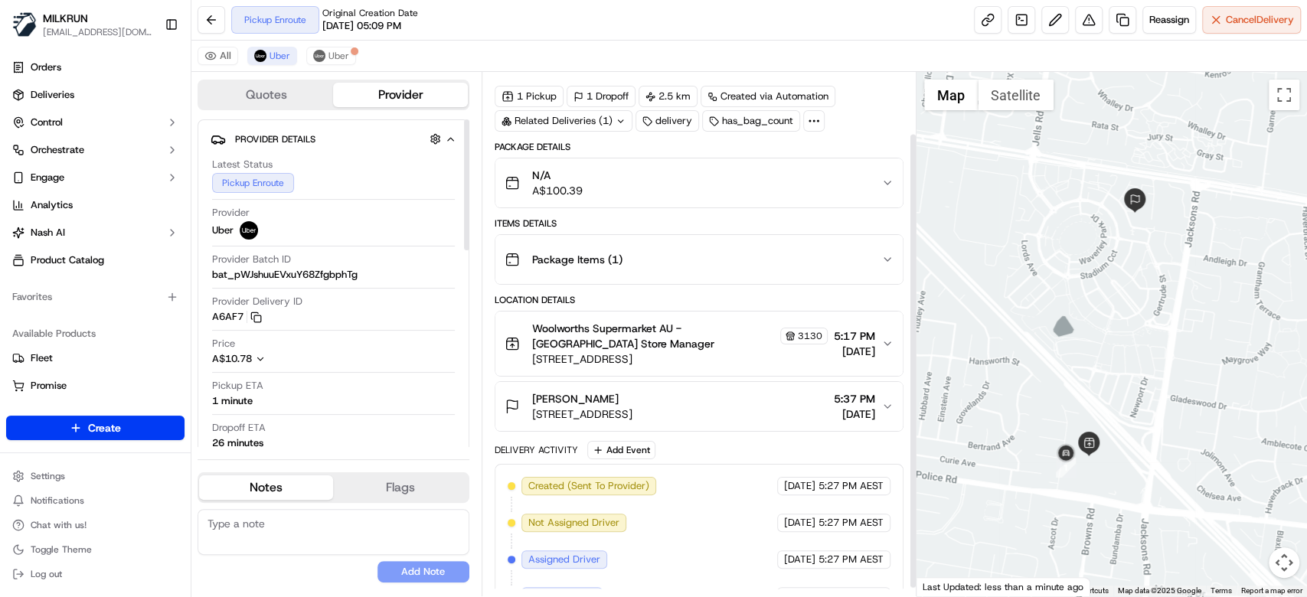
scroll to position [80, 0]
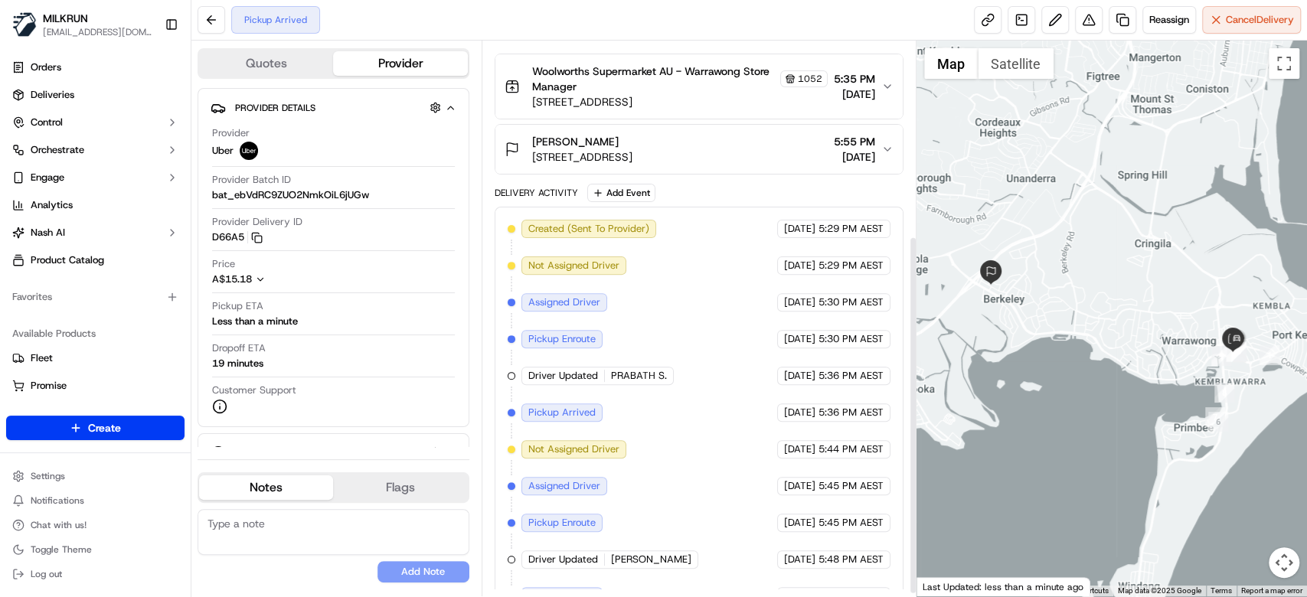
scroll to position [304, 0]
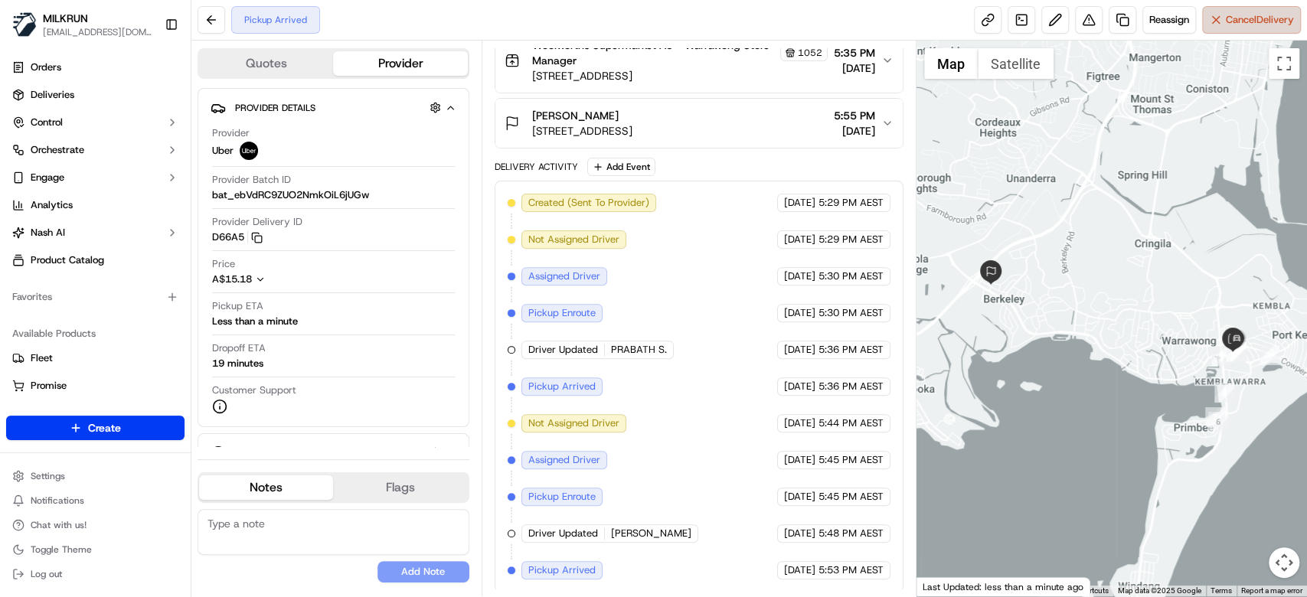
click at [1225, 29] on button "Cancel Delivery" at bounding box center [1251, 20] width 99 height 28
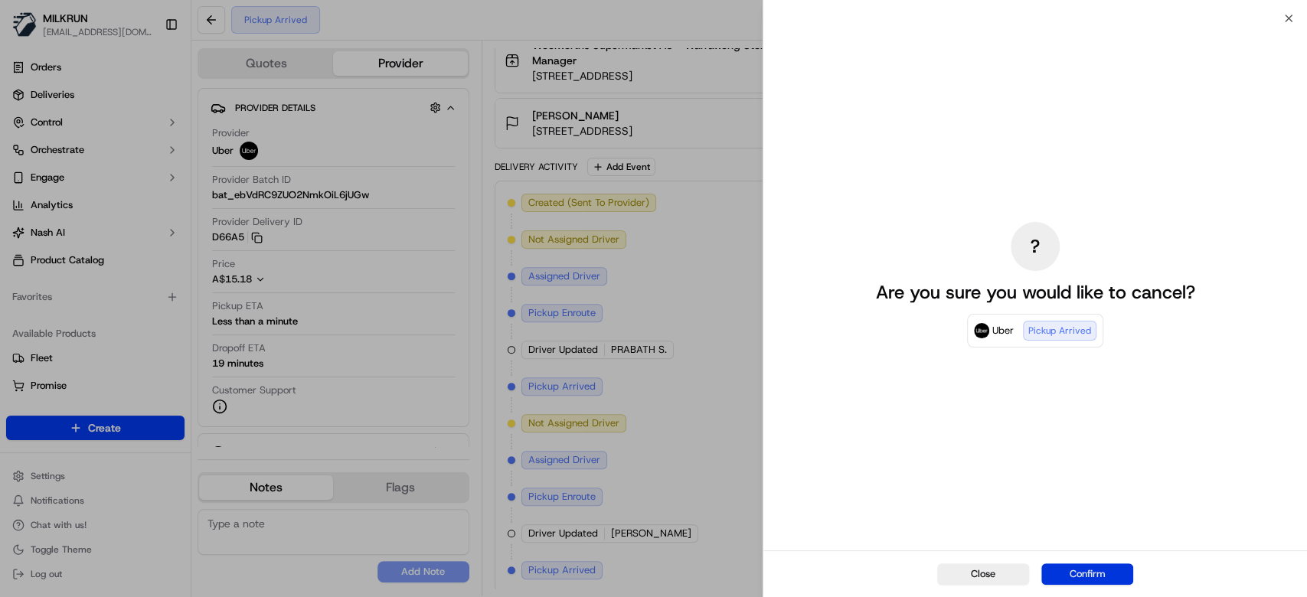
click at [1099, 566] on button "Confirm" at bounding box center [1087, 573] width 92 height 21
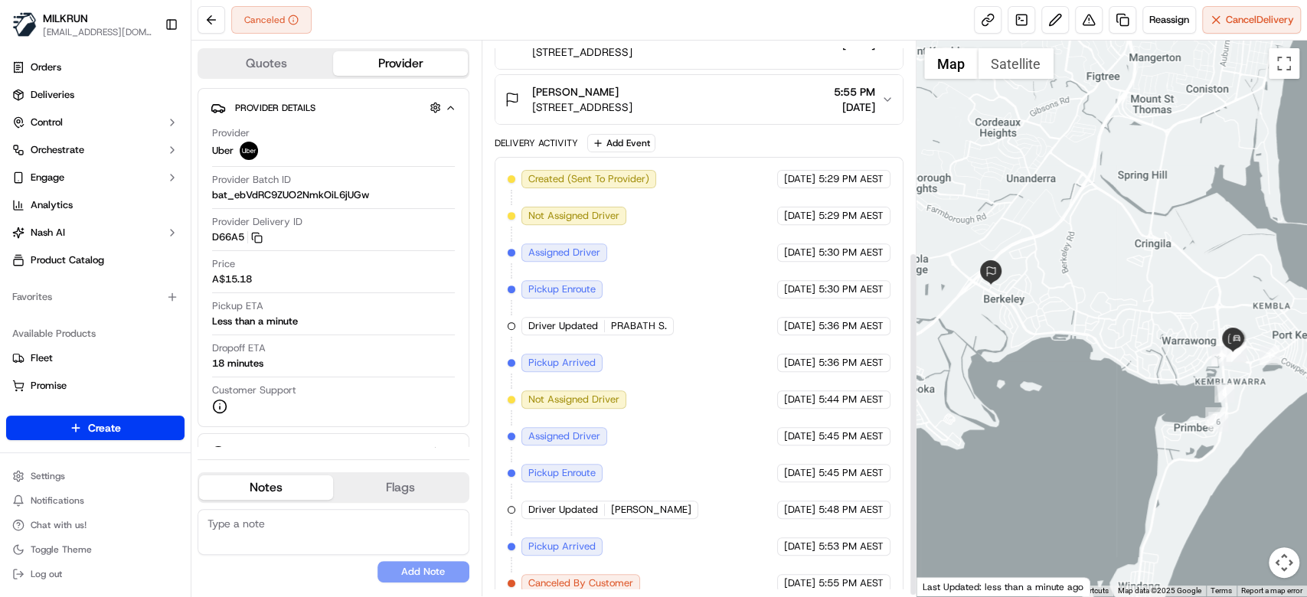
scroll to position [340, 0]
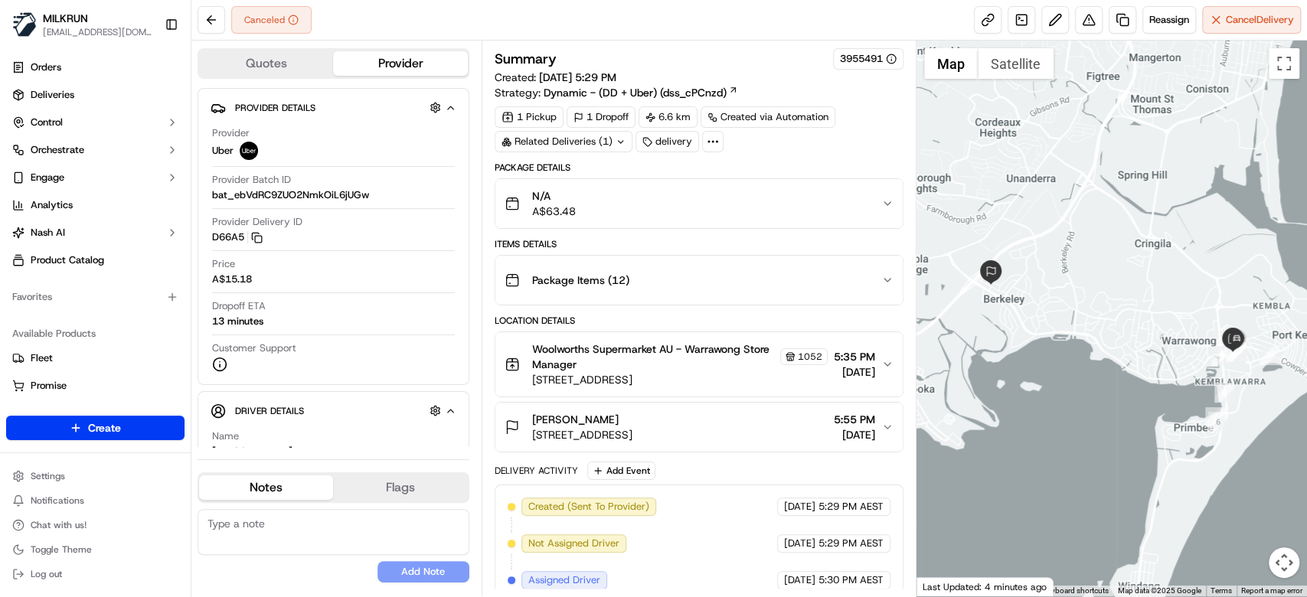
scroll to position [377, 0]
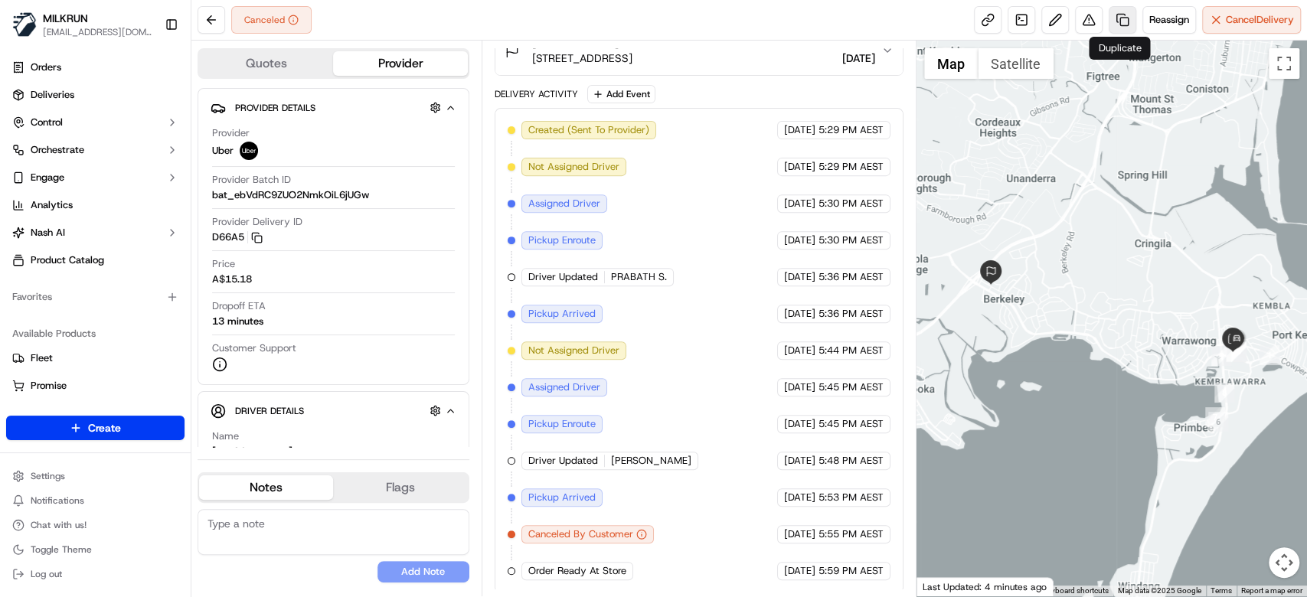
click at [1123, 24] on link at bounding box center [1122, 20] width 28 height 28
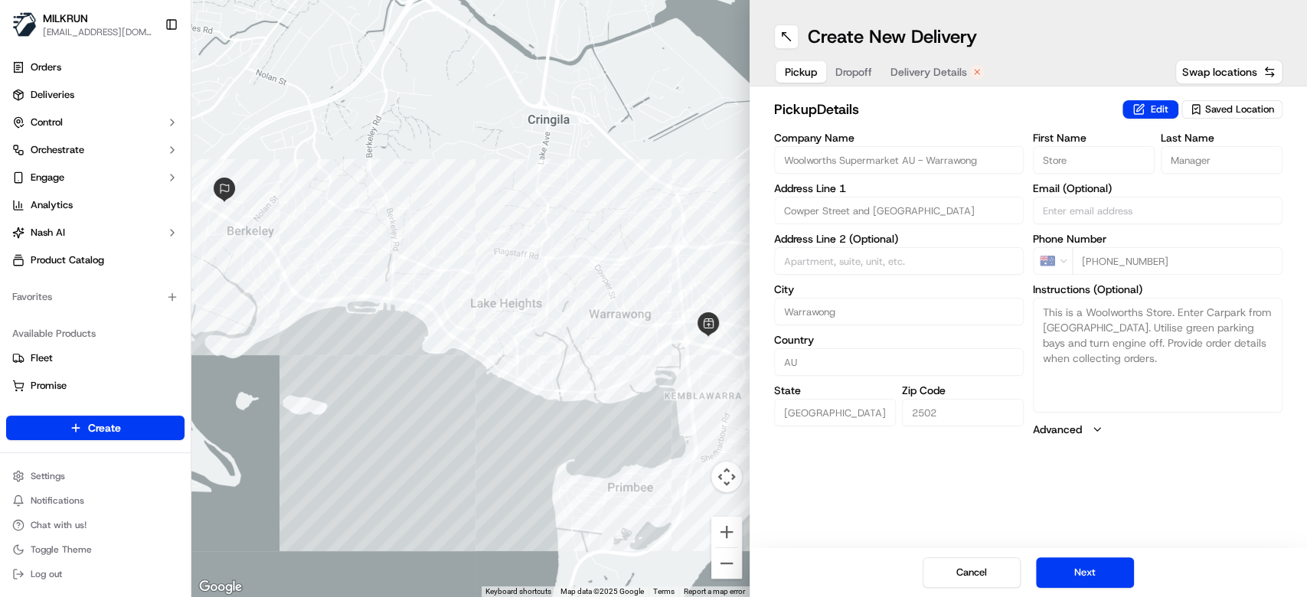
click at [934, 77] on span "Delivery Details" at bounding box center [928, 71] width 77 height 15
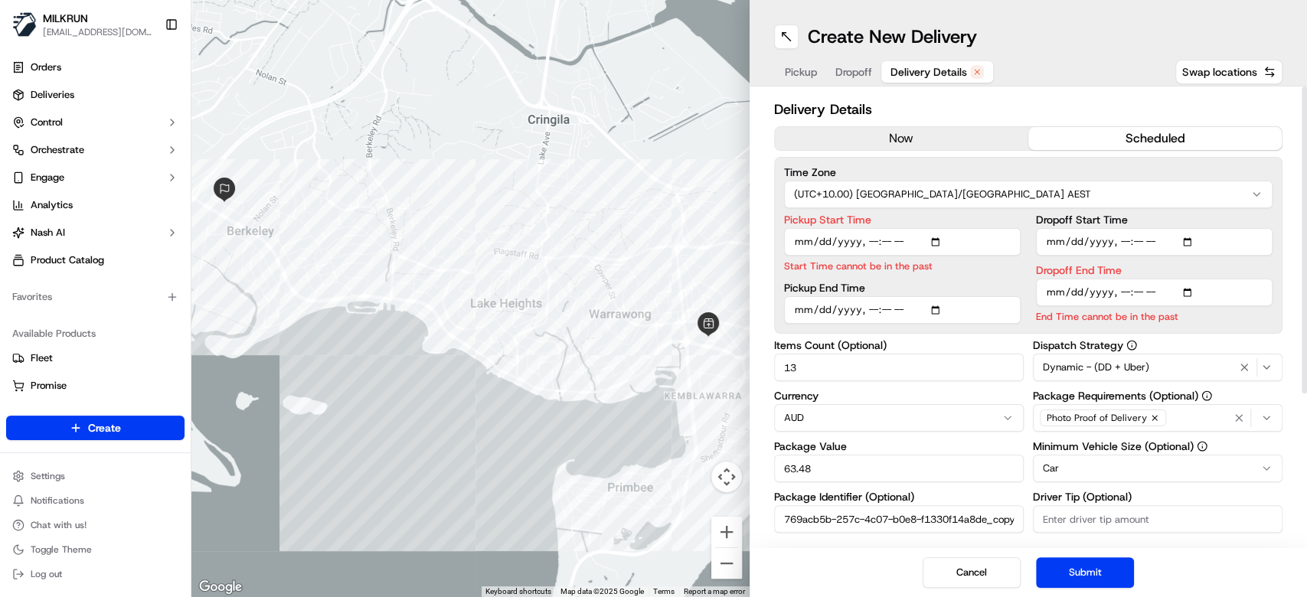
click at [941, 141] on button "now" at bounding box center [901, 138] width 253 height 23
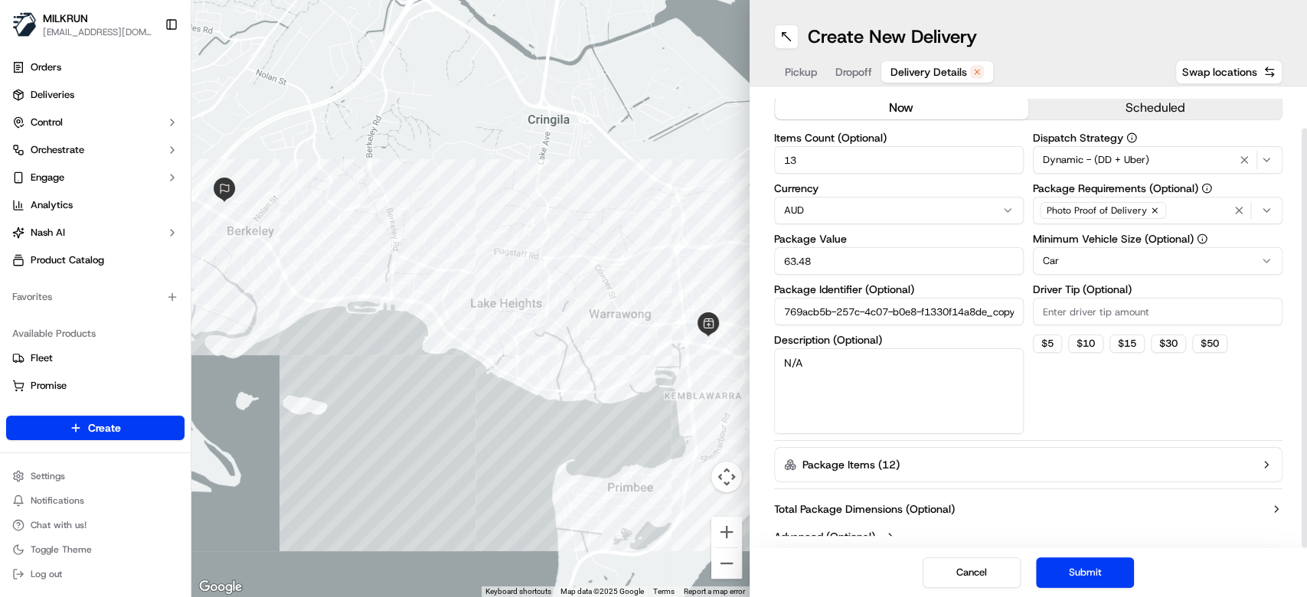
scroll to position [44, 0]
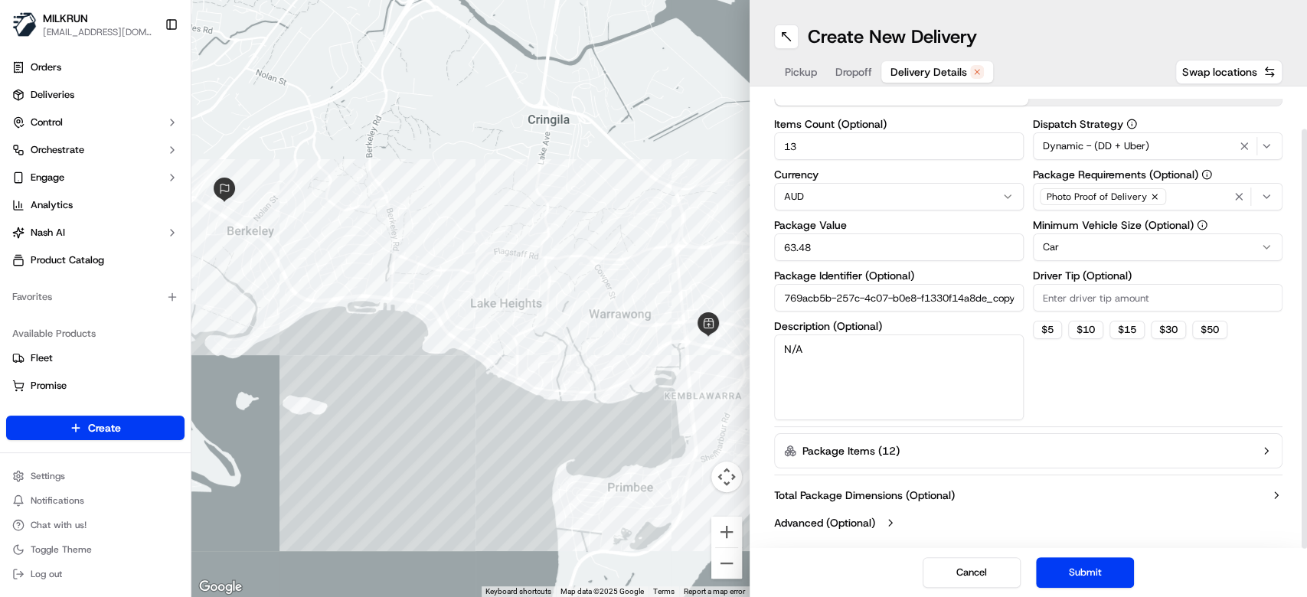
click at [1090, 554] on div "Cancel Submit" at bounding box center [1028, 572] width 558 height 49
click at [1090, 577] on button "Submit" at bounding box center [1085, 572] width 98 height 31
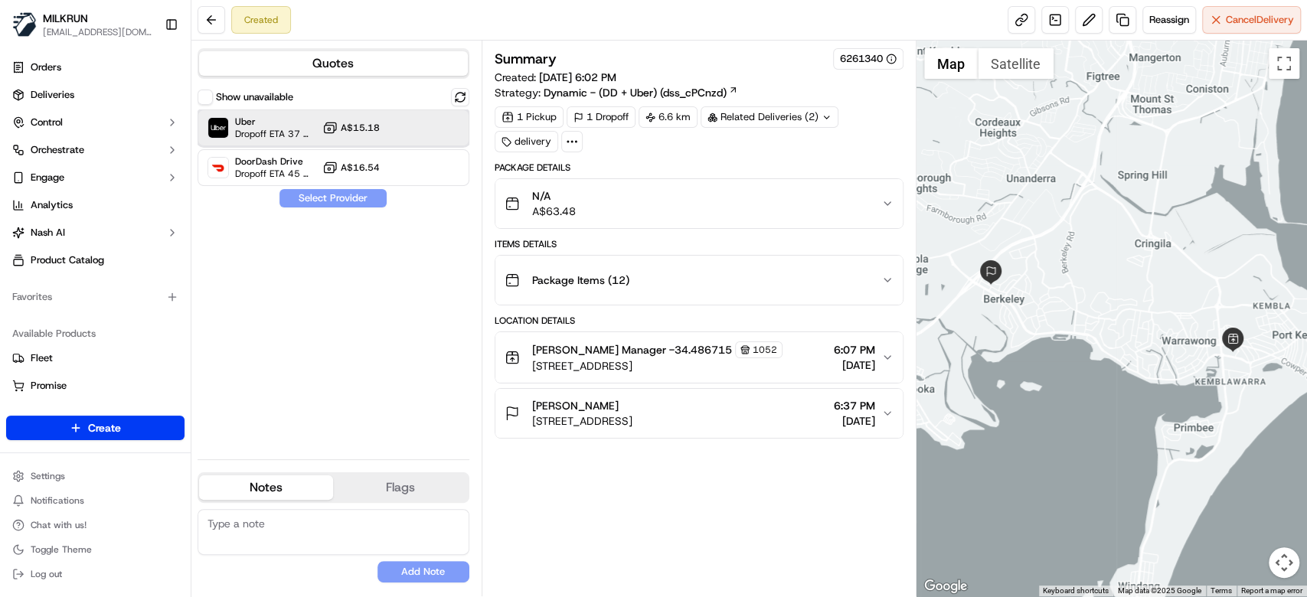
click at [312, 134] on span "Dropoff ETA 37 minutes" at bounding box center [275, 134] width 81 height 12
click at [341, 201] on button "Assign Provider" at bounding box center [333, 198] width 109 height 18
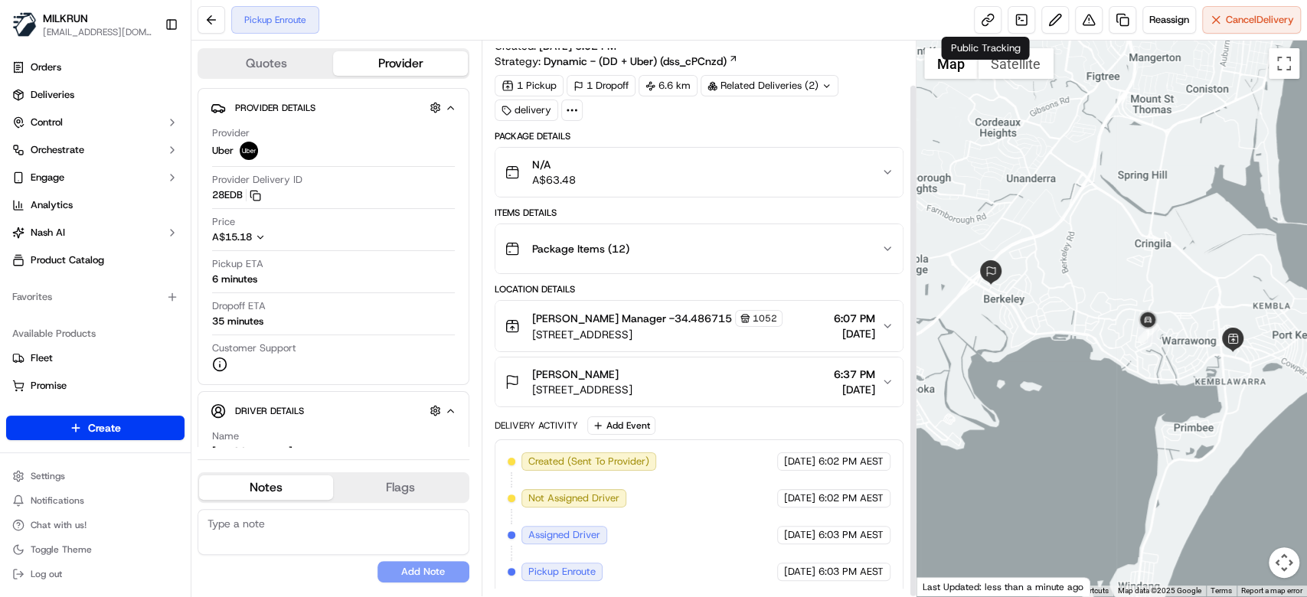
scroll to position [47, 0]
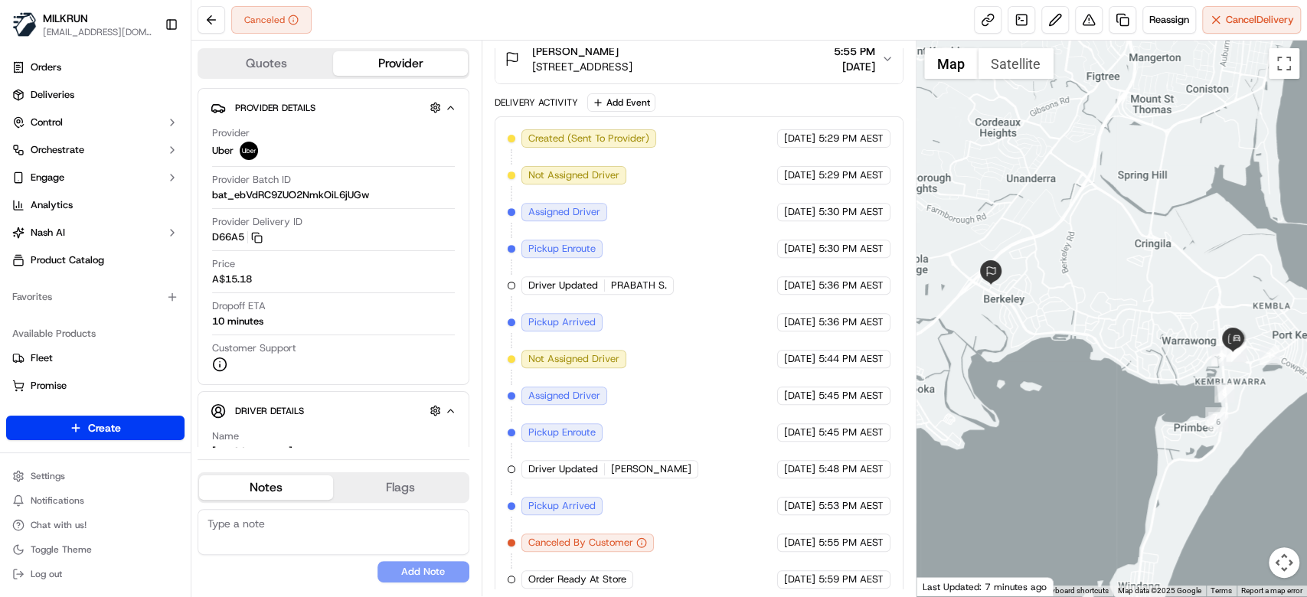
scroll to position [377, 0]
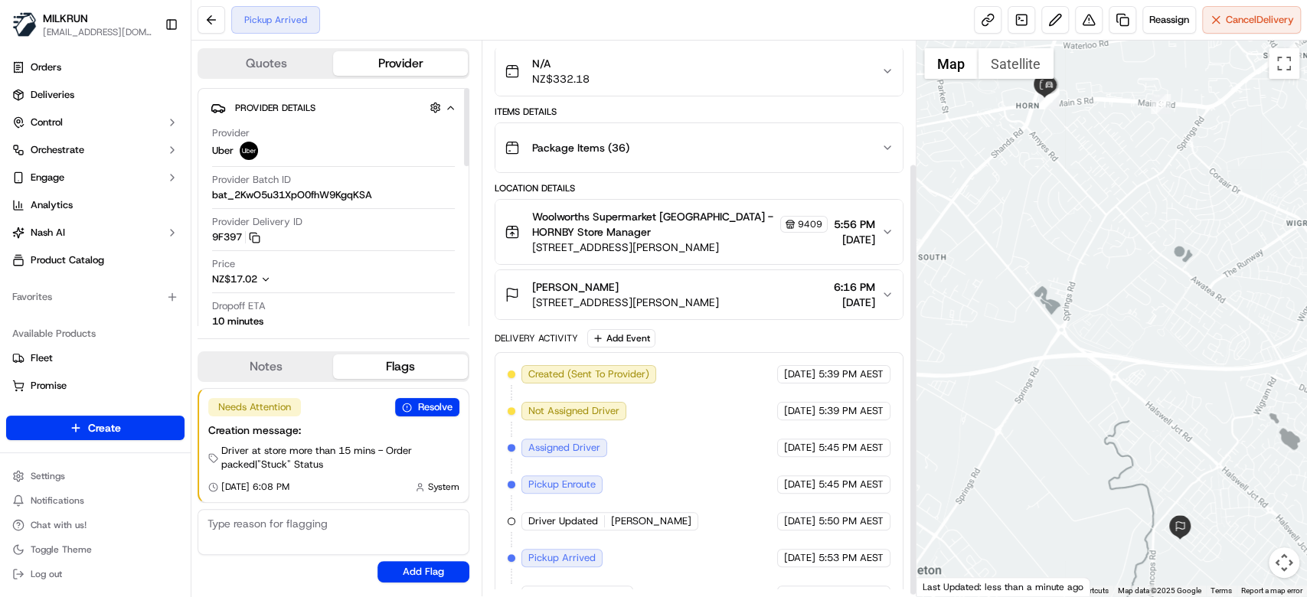
scroll to position [158, 0]
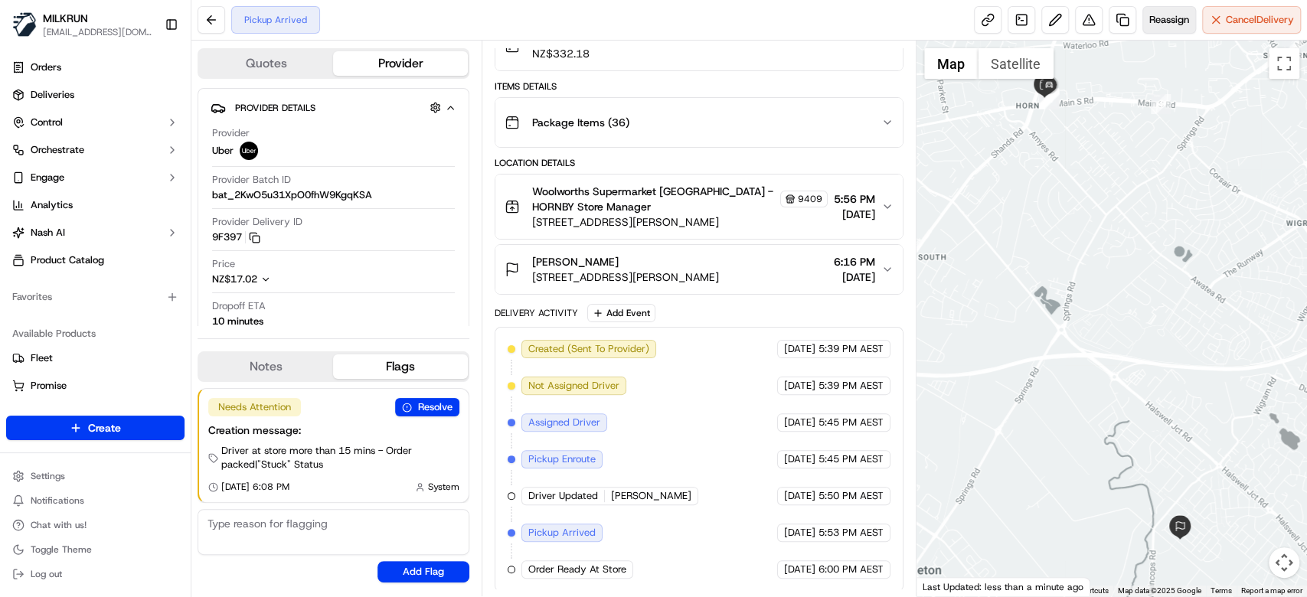
click at [1160, 26] on span "Reassign" at bounding box center [1169, 20] width 40 height 14
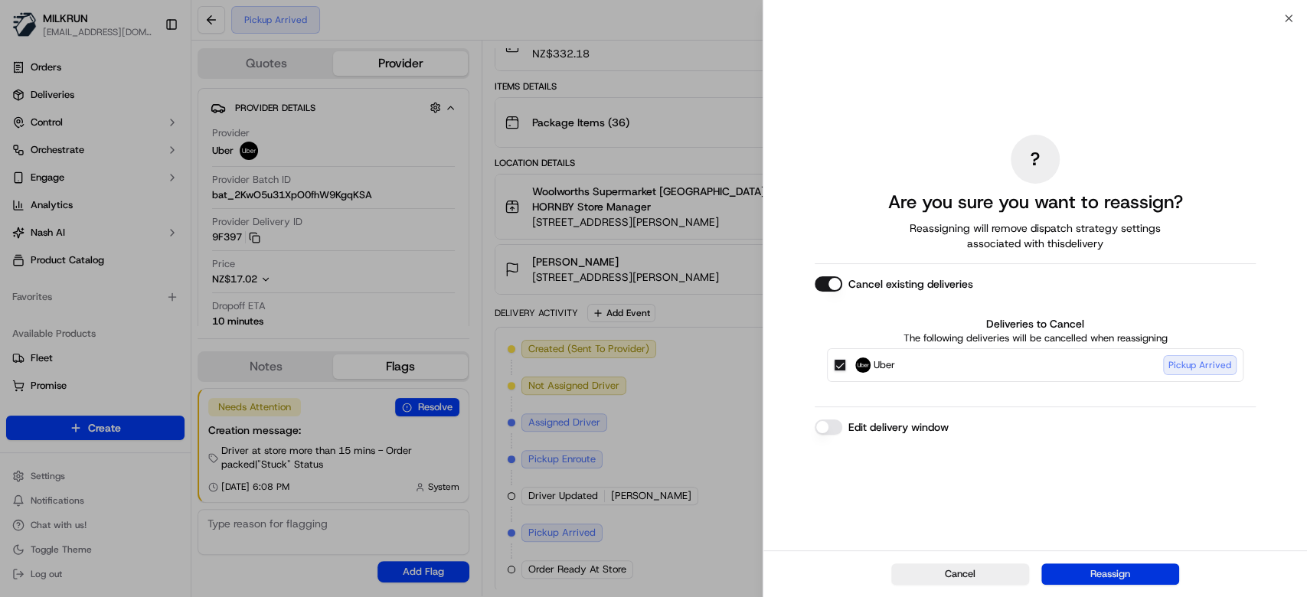
click at [1124, 572] on button "Reassign" at bounding box center [1110, 573] width 138 height 21
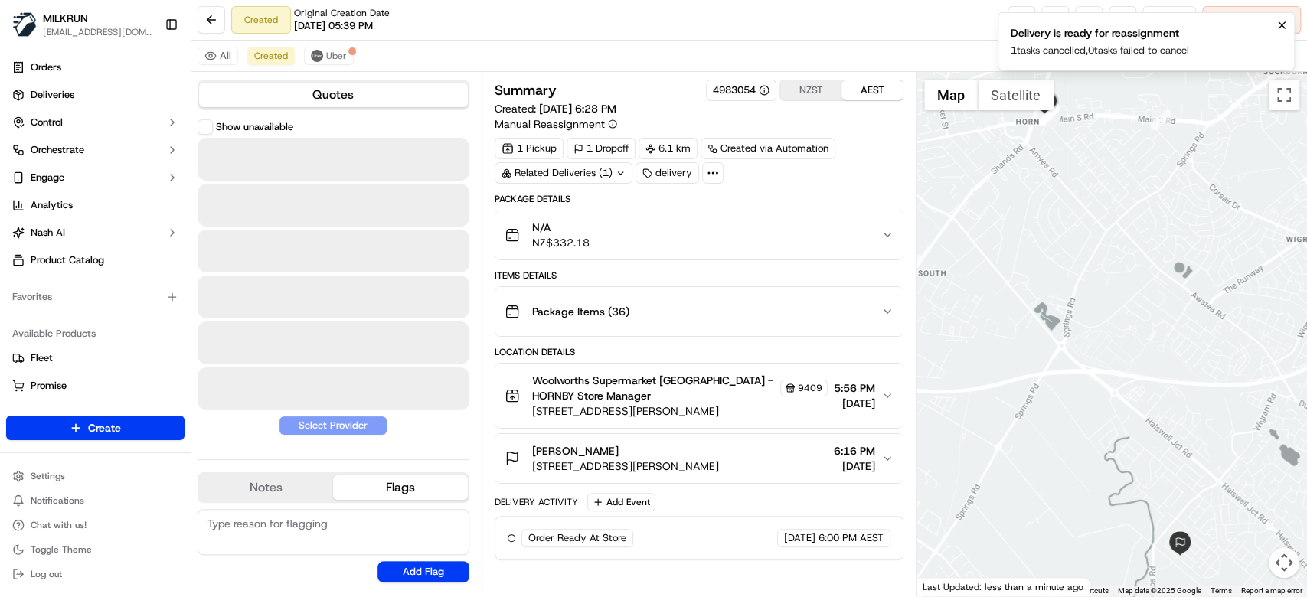
scroll to position [0, 0]
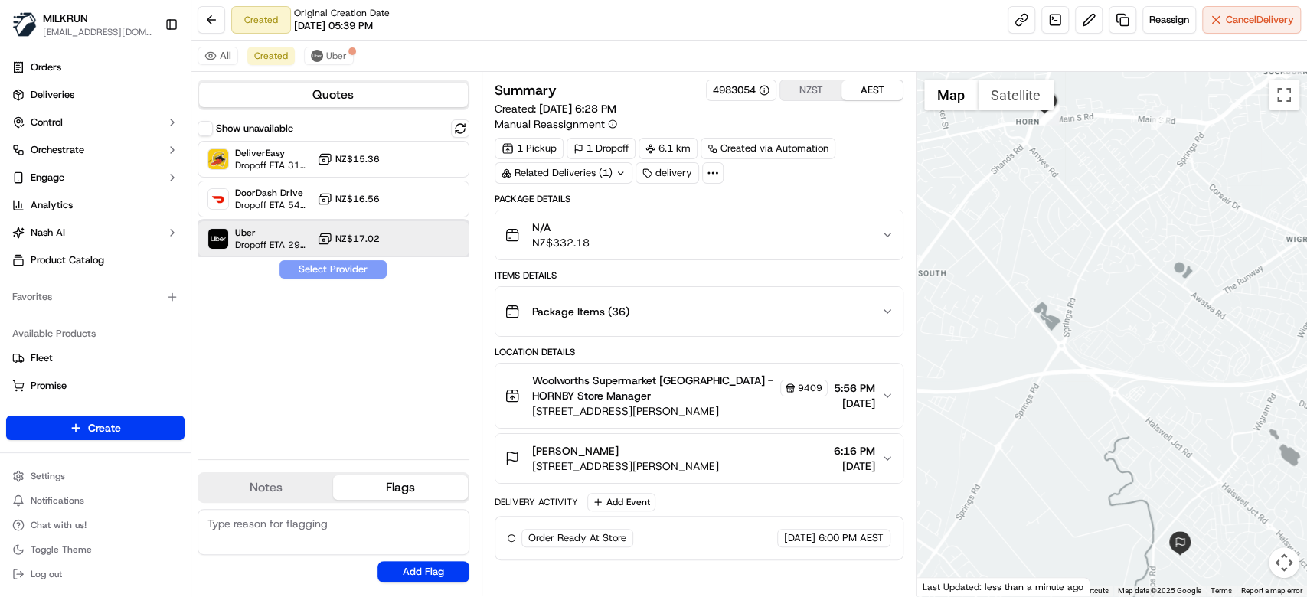
click at [256, 239] on span "Dropoff ETA 29 minutes" at bounding box center [273, 245] width 76 height 12
drag, startPoint x: 337, startPoint y: 272, endPoint x: 347, endPoint y: 136, distance: 135.8
click at [339, 272] on button "Assign Provider" at bounding box center [333, 269] width 109 height 18
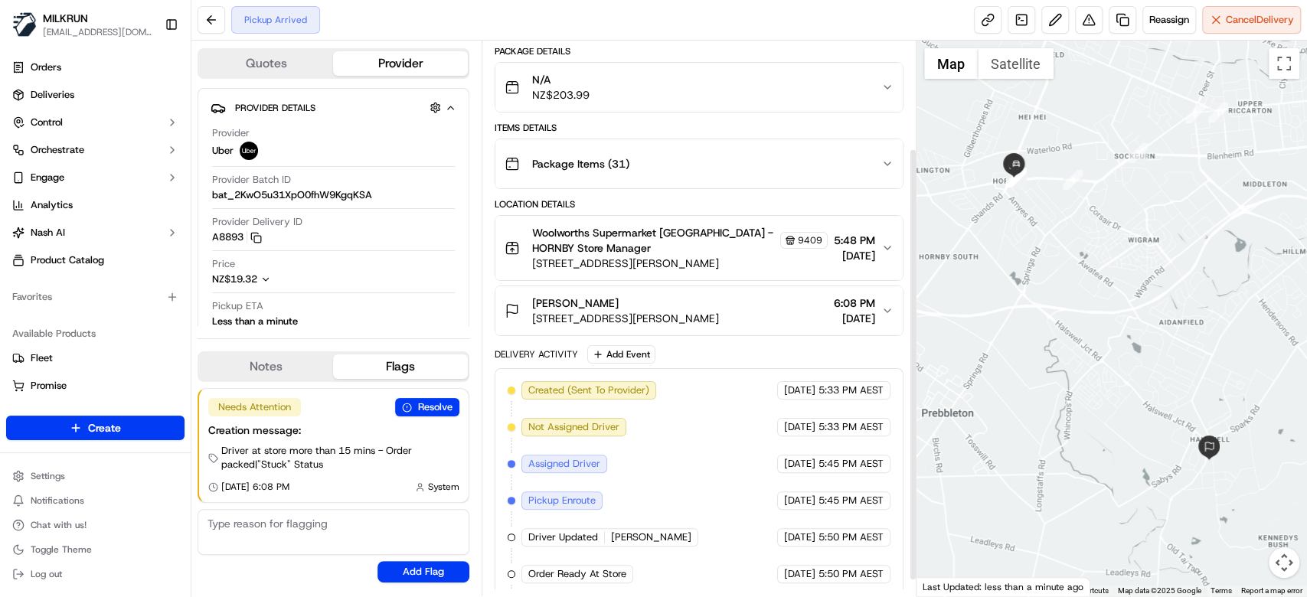
scroll to position [158, 0]
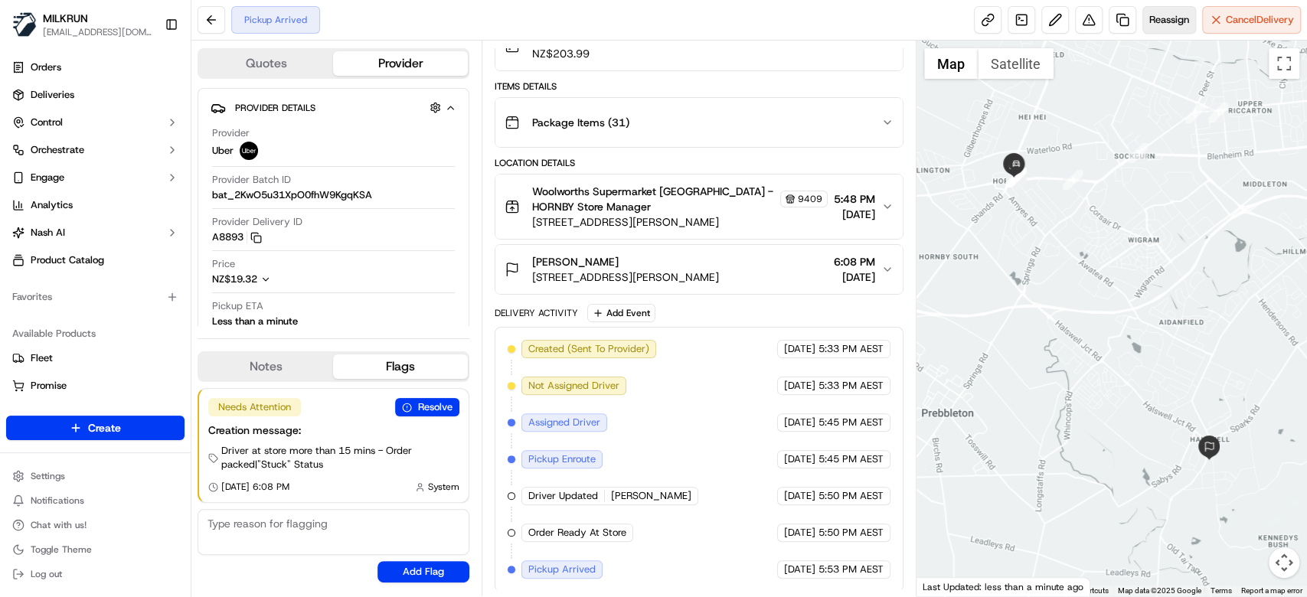
click at [1170, 22] on span "Reassign" at bounding box center [1169, 20] width 40 height 14
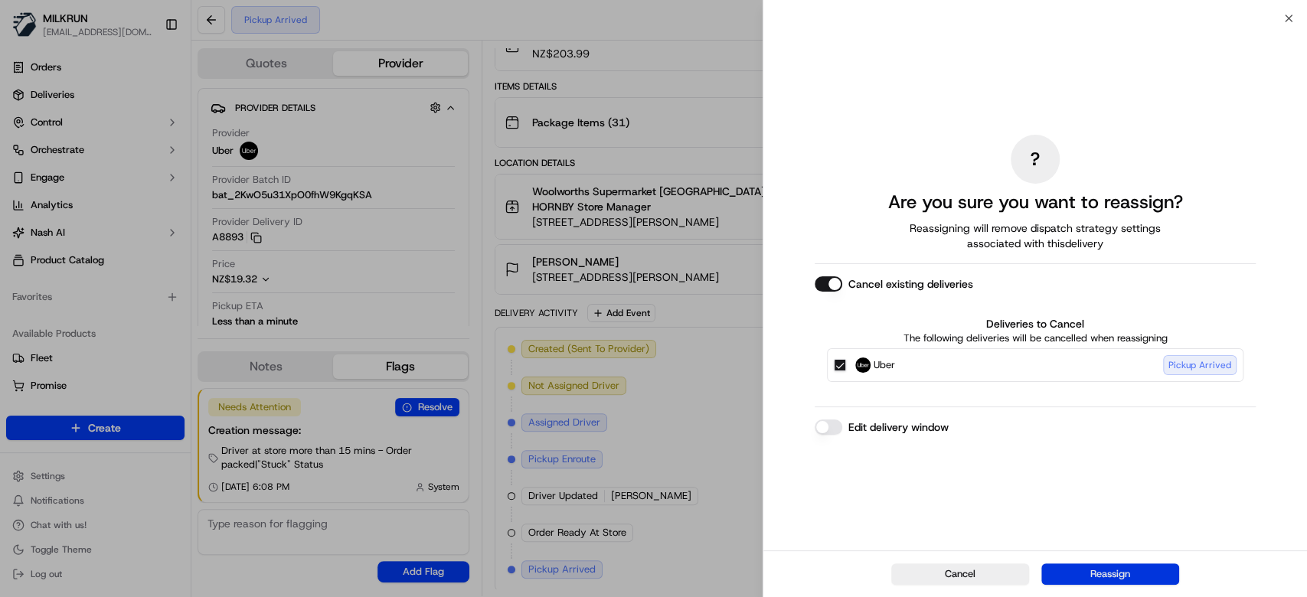
click at [1160, 580] on button "Reassign" at bounding box center [1110, 573] width 138 height 21
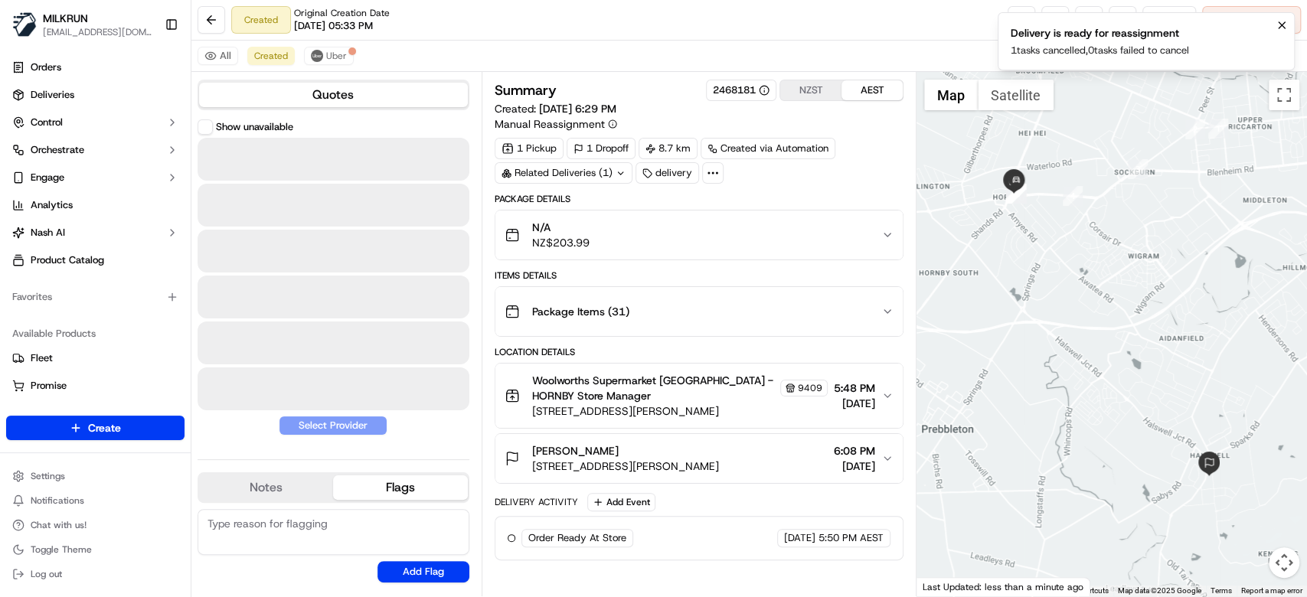
scroll to position [0, 0]
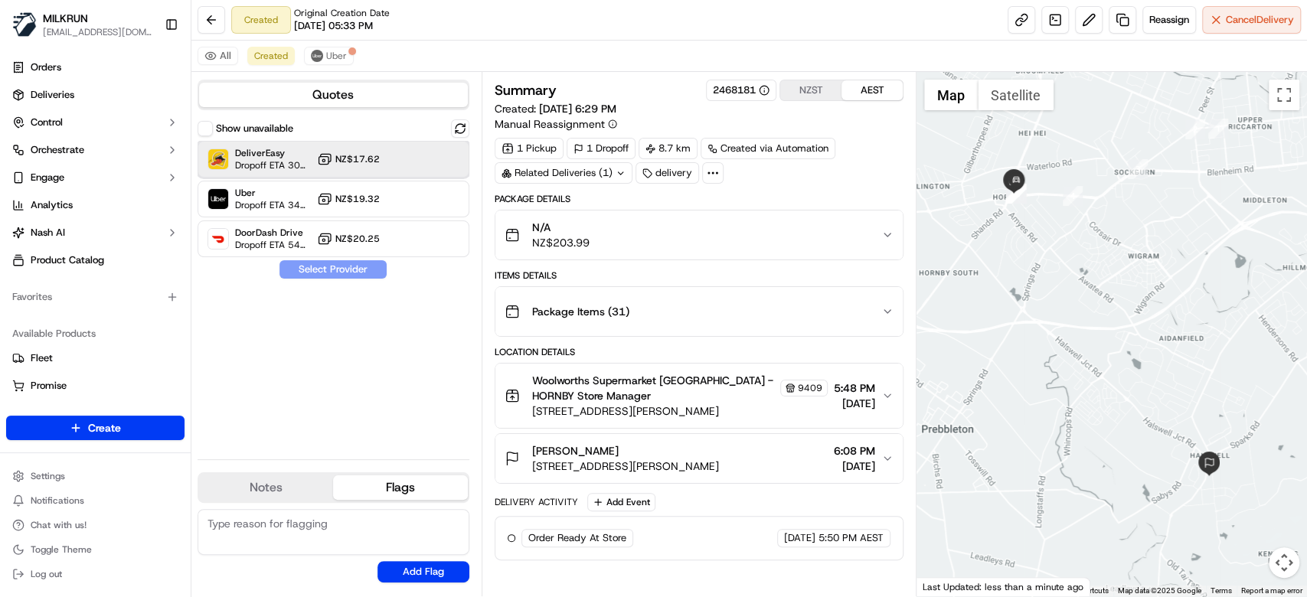
click at [413, 168] on div "DeliverEasy Dropoff ETA 30 minutes NZ$17.62" at bounding box center [333, 159] width 272 height 37
click at [341, 270] on button "Assign Provider" at bounding box center [333, 269] width 109 height 18
